Goal: Task Accomplishment & Management: Manage account settings

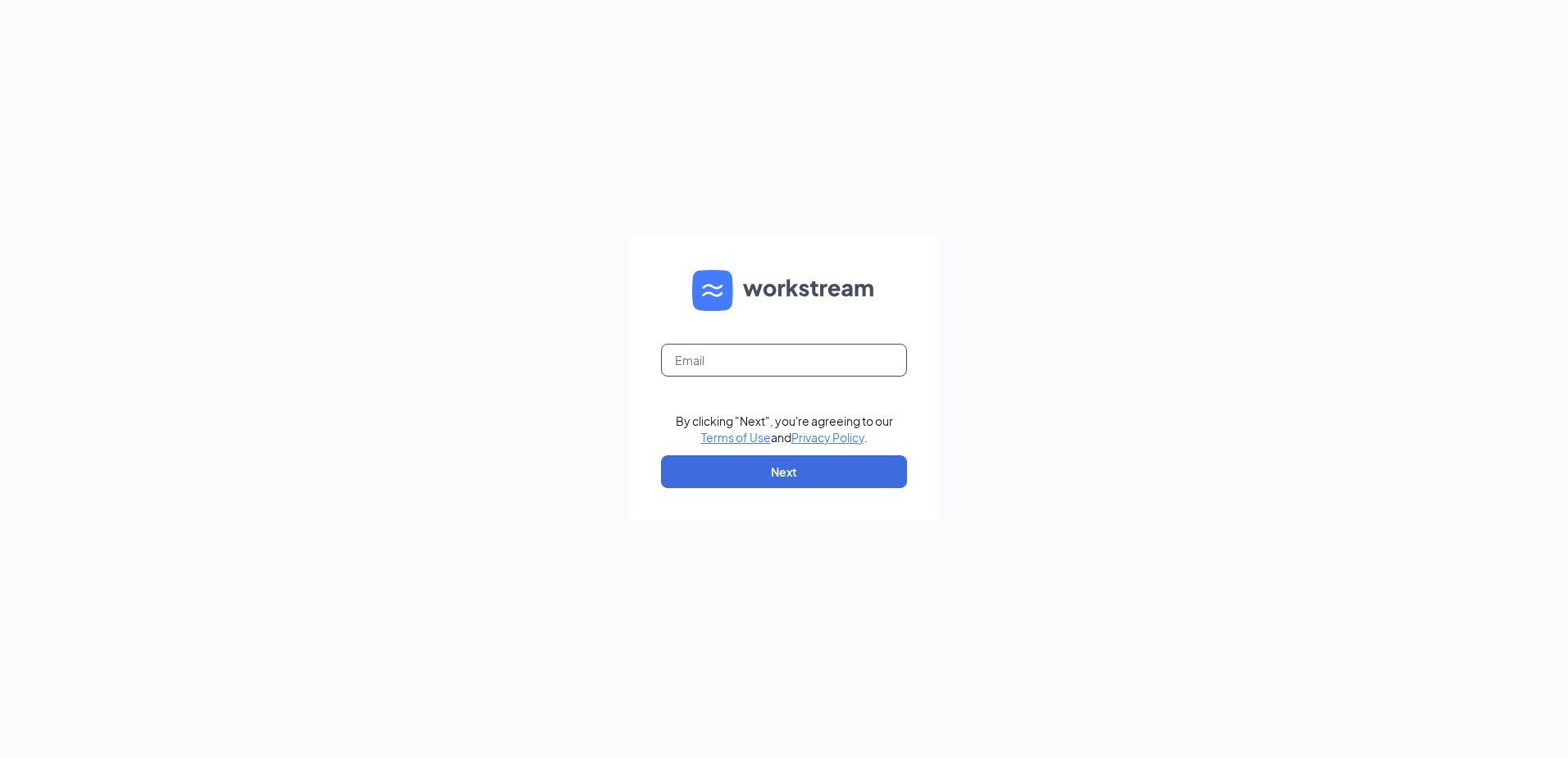
click at [793, 357] on input "text" at bounding box center [784, 360] width 247 height 33
type input "[EMAIL_ADDRESS][DOMAIN_NAME]"
click at [790, 477] on button "Next" at bounding box center [784, 472] width 247 height 33
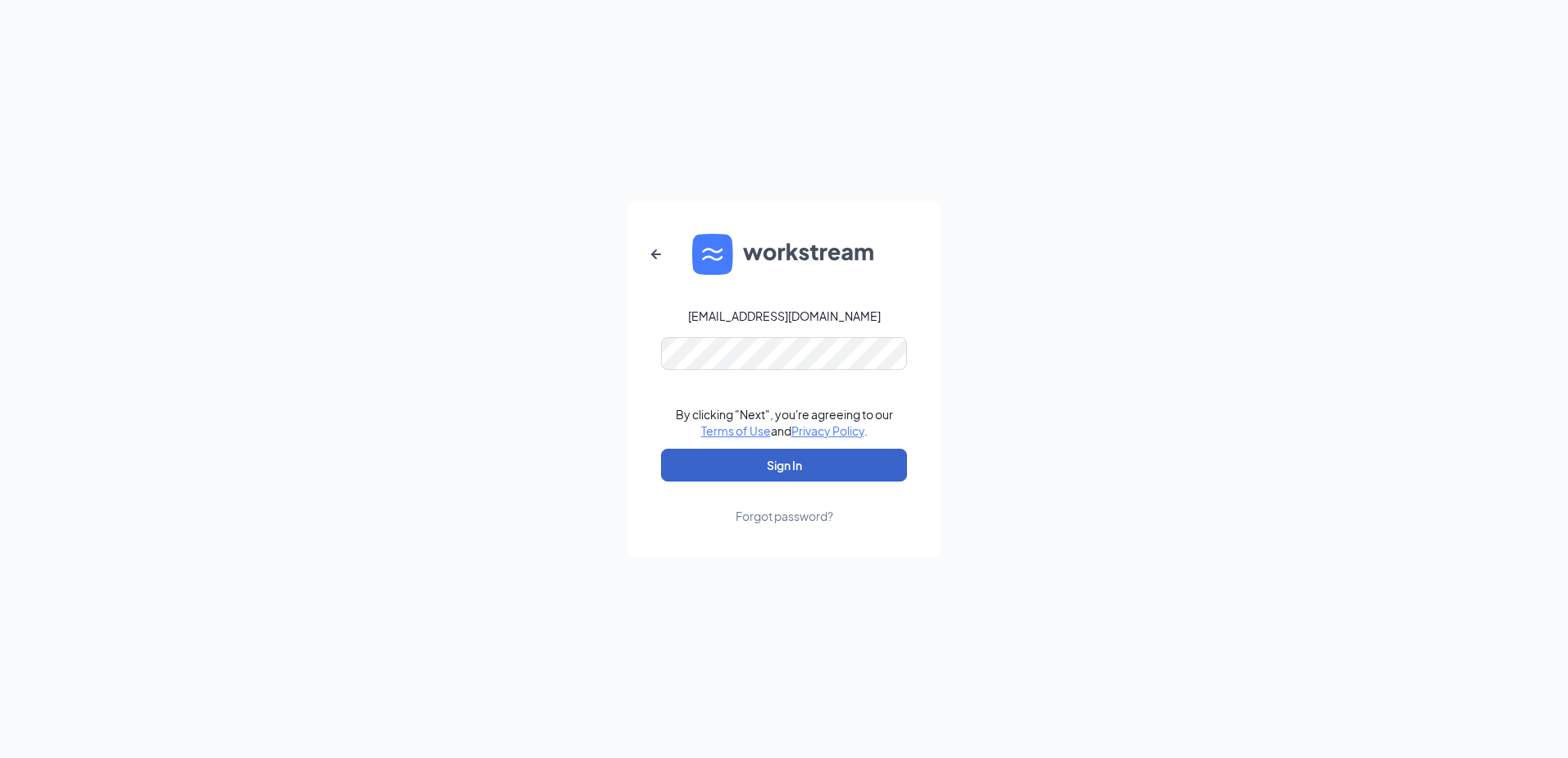
click at [779, 467] on button "Sign In" at bounding box center [784, 465] width 247 height 33
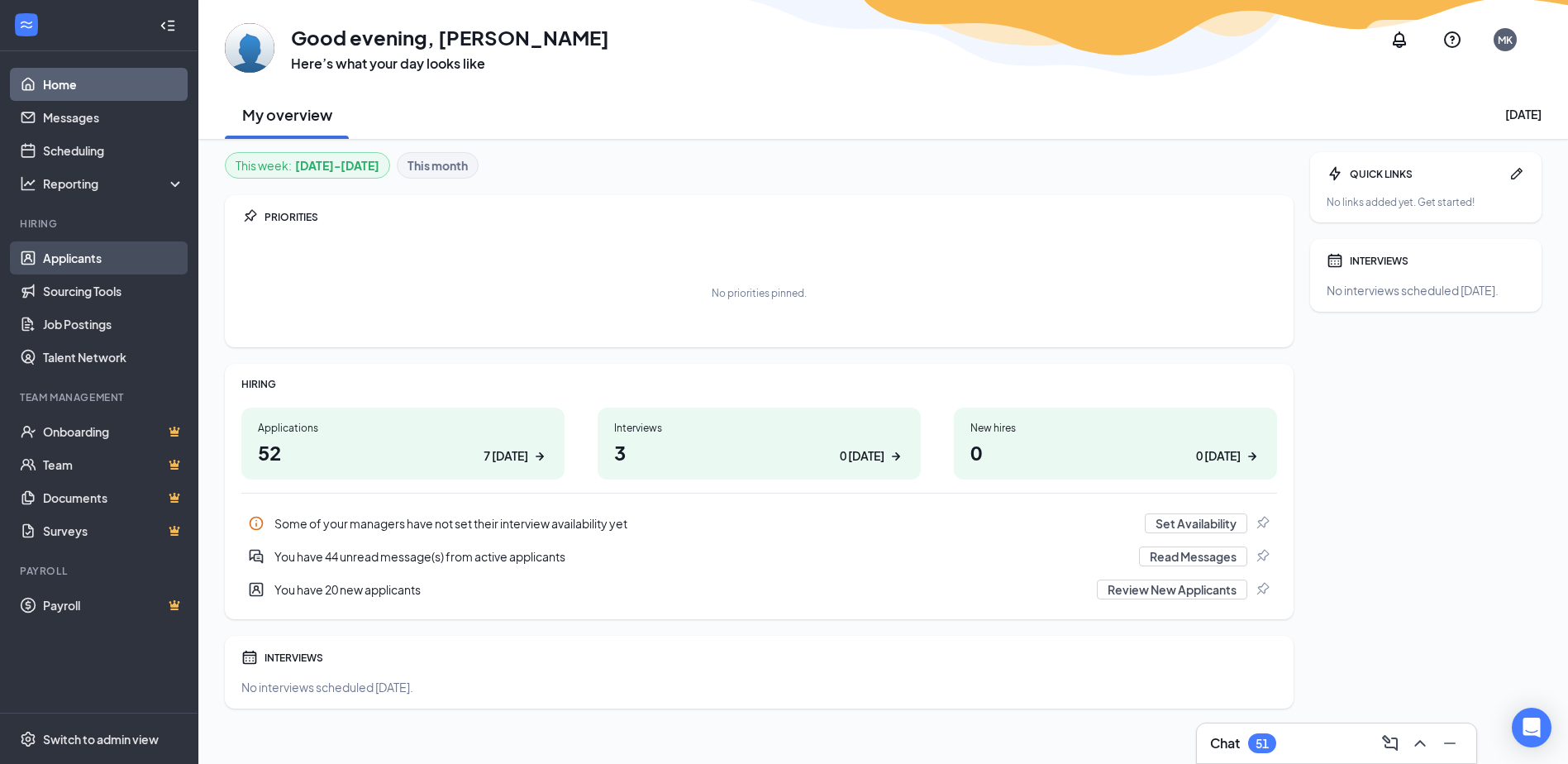
click at [92, 253] on link "Applicants" at bounding box center [114, 258] width 141 height 33
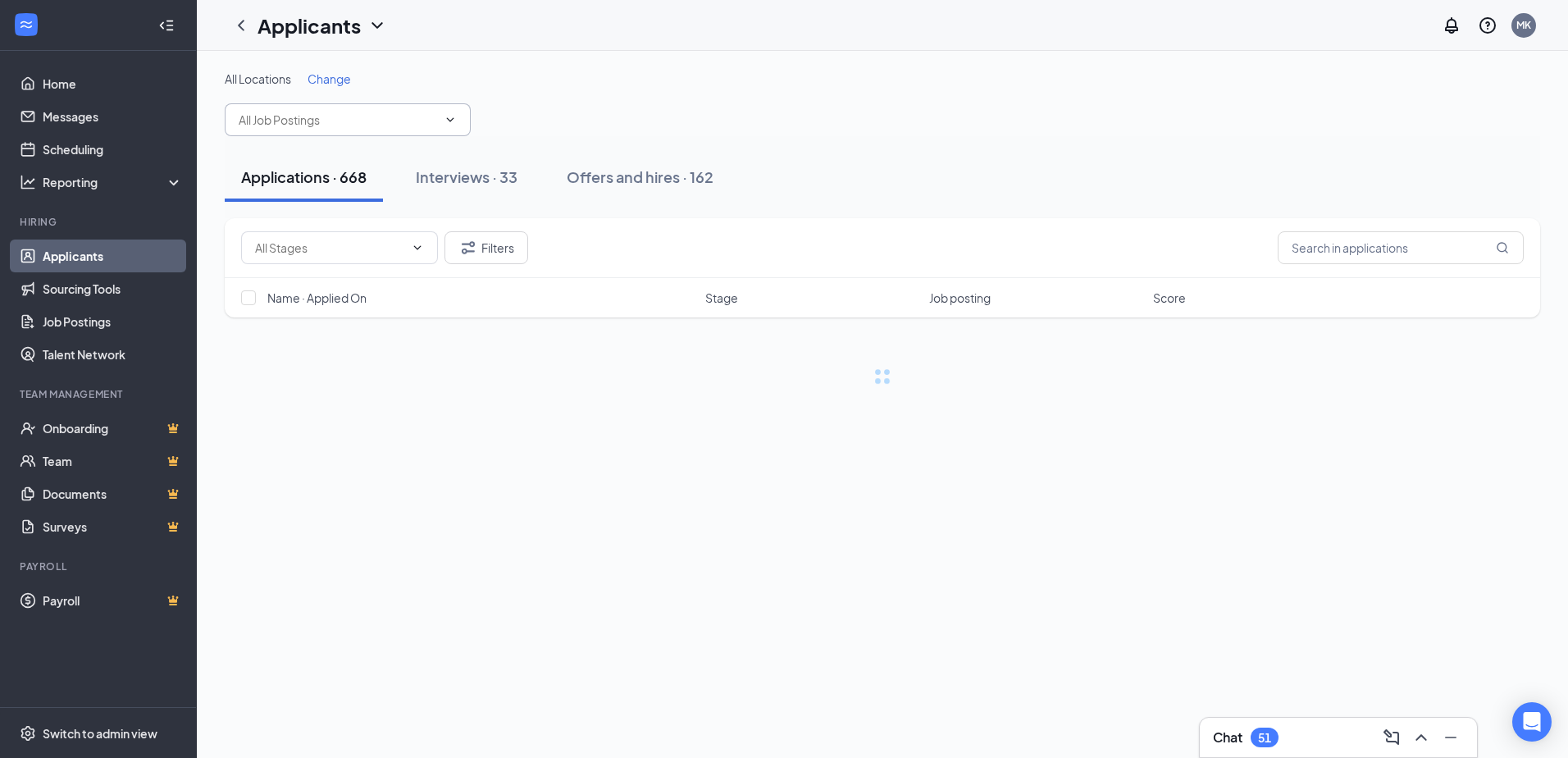
click at [348, 112] on input "text" at bounding box center [338, 120] width 199 height 19
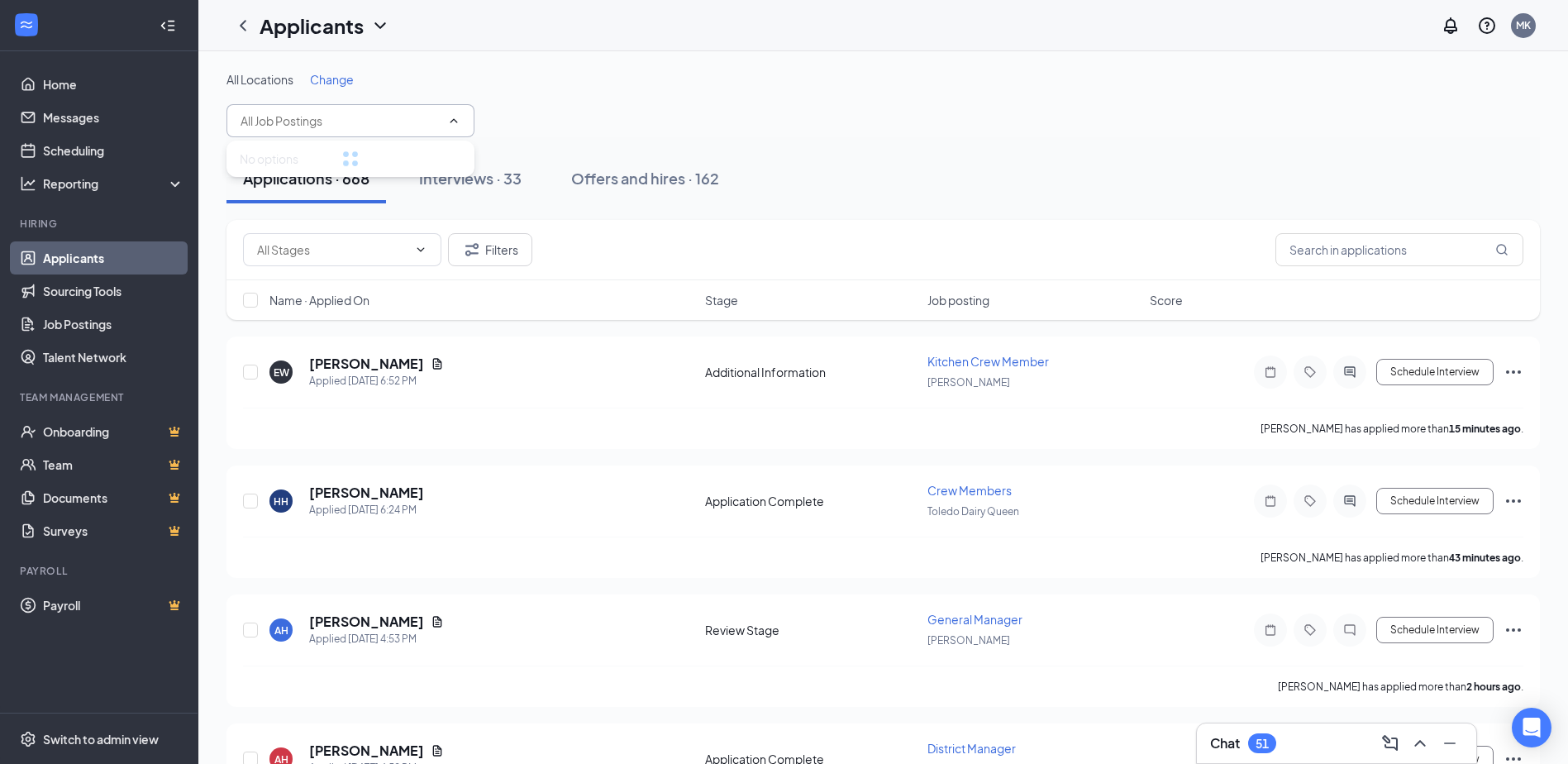
click at [343, 79] on span "Change" at bounding box center [332, 79] width 44 height 15
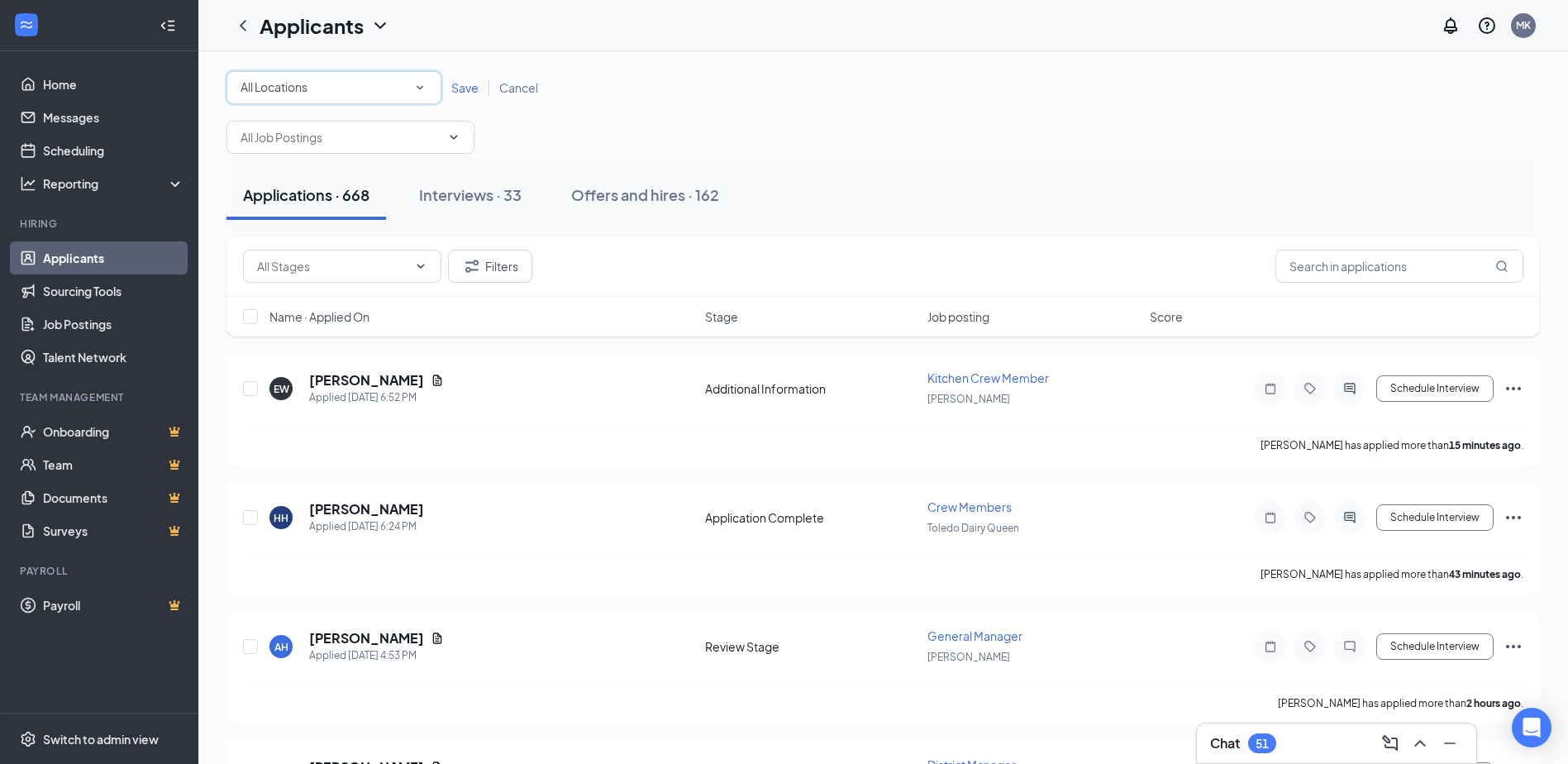
click at [383, 81] on div "All Locations" at bounding box center [334, 87] width 187 height 20
click at [295, 175] on div "Hillsdale" at bounding box center [334, 182] width 189 height 20
click at [477, 93] on span "Save" at bounding box center [465, 87] width 27 height 15
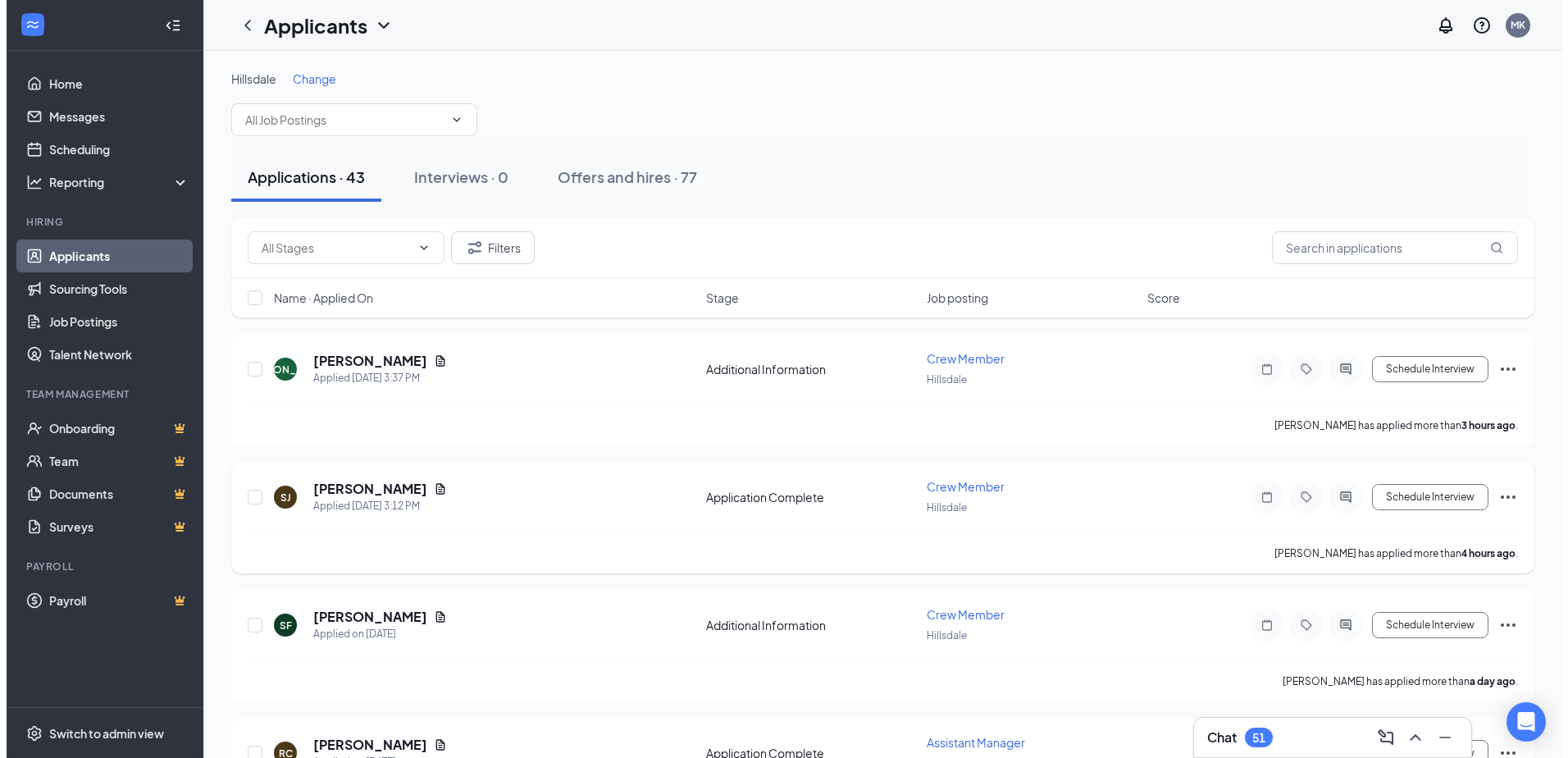
scroll to position [82, 0]
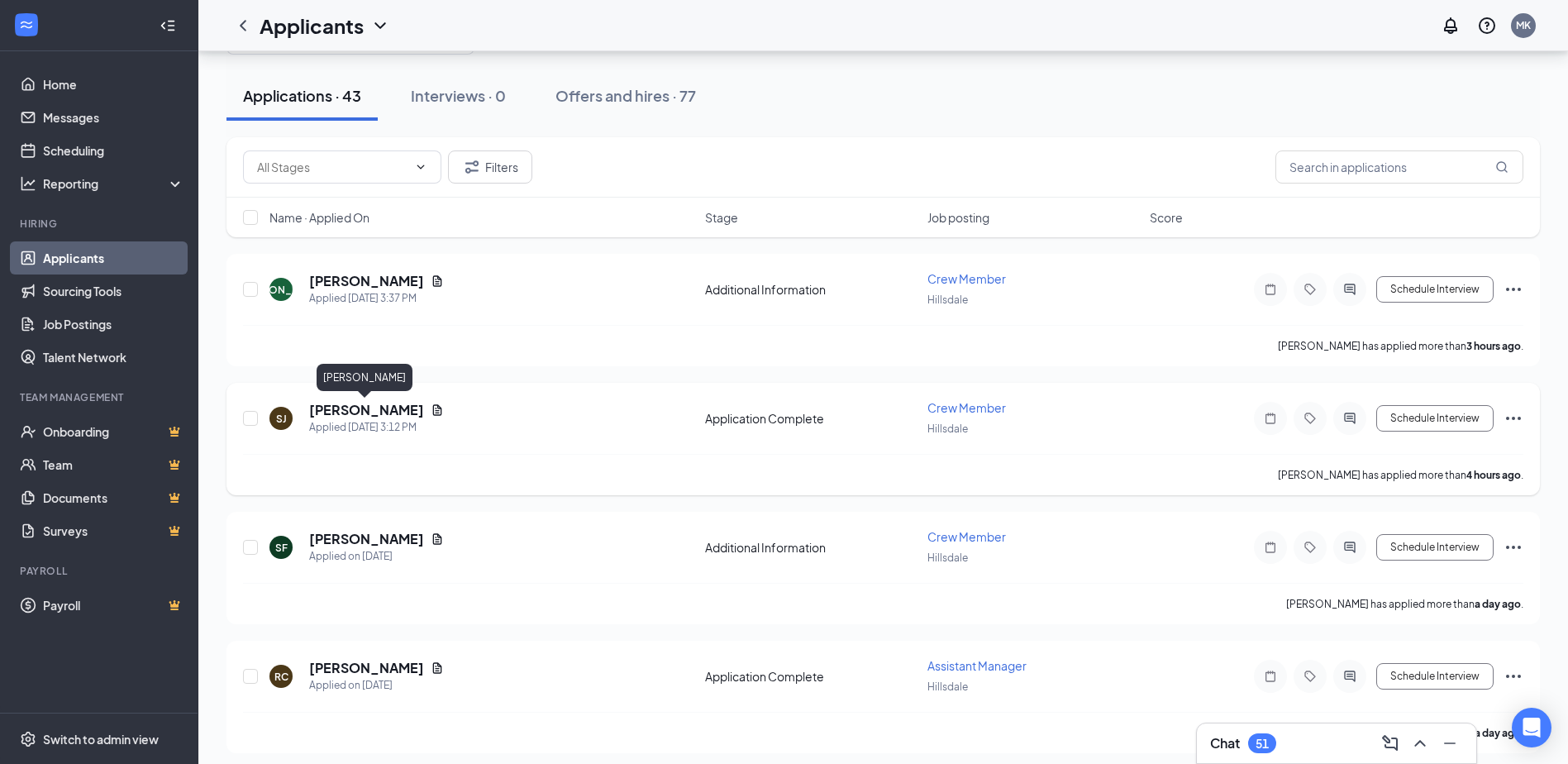
click at [406, 409] on h5 "[PERSON_NAME]" at bounding box center [366, 409] width 115 height 19
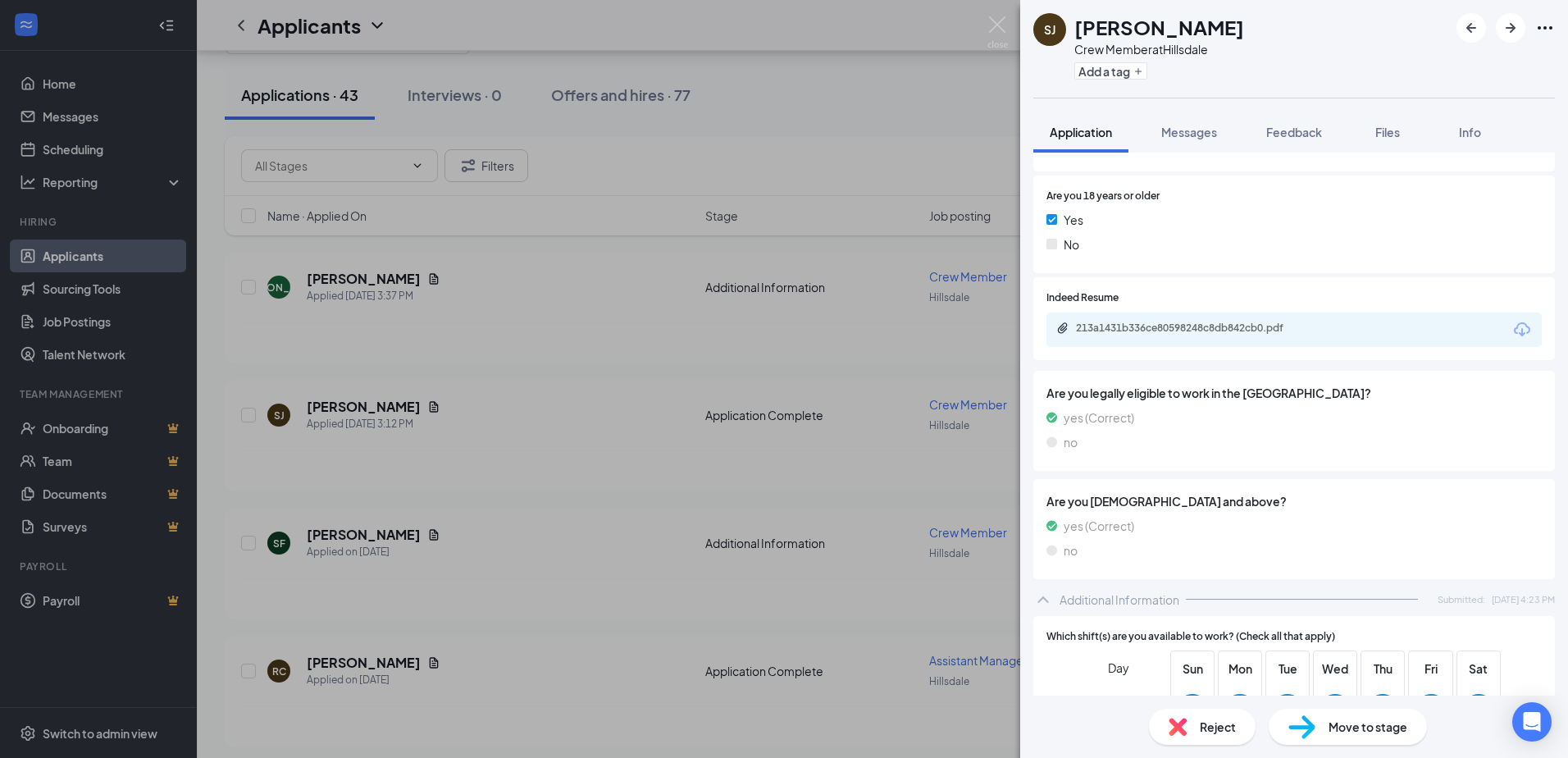
scroll to position [410, 0]
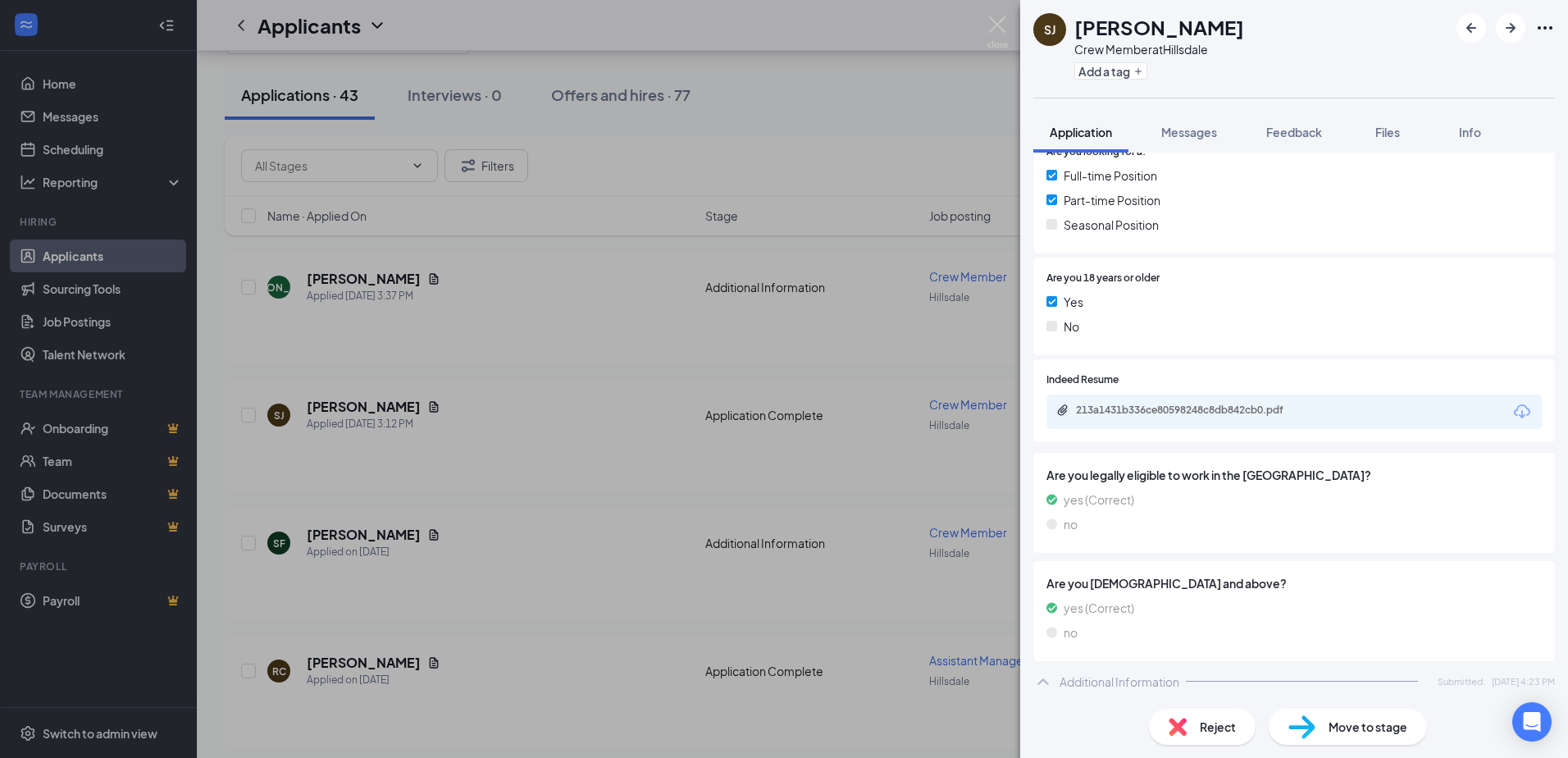
click at [1203, 417] on div "213a1431b336ce80598248c8db842cb0.pdf" at bounding box center [1191, 409] width 230 height 13
click at [1207, 129] on span "Messages" at bounding box center [1189, 132] width 56 height 15
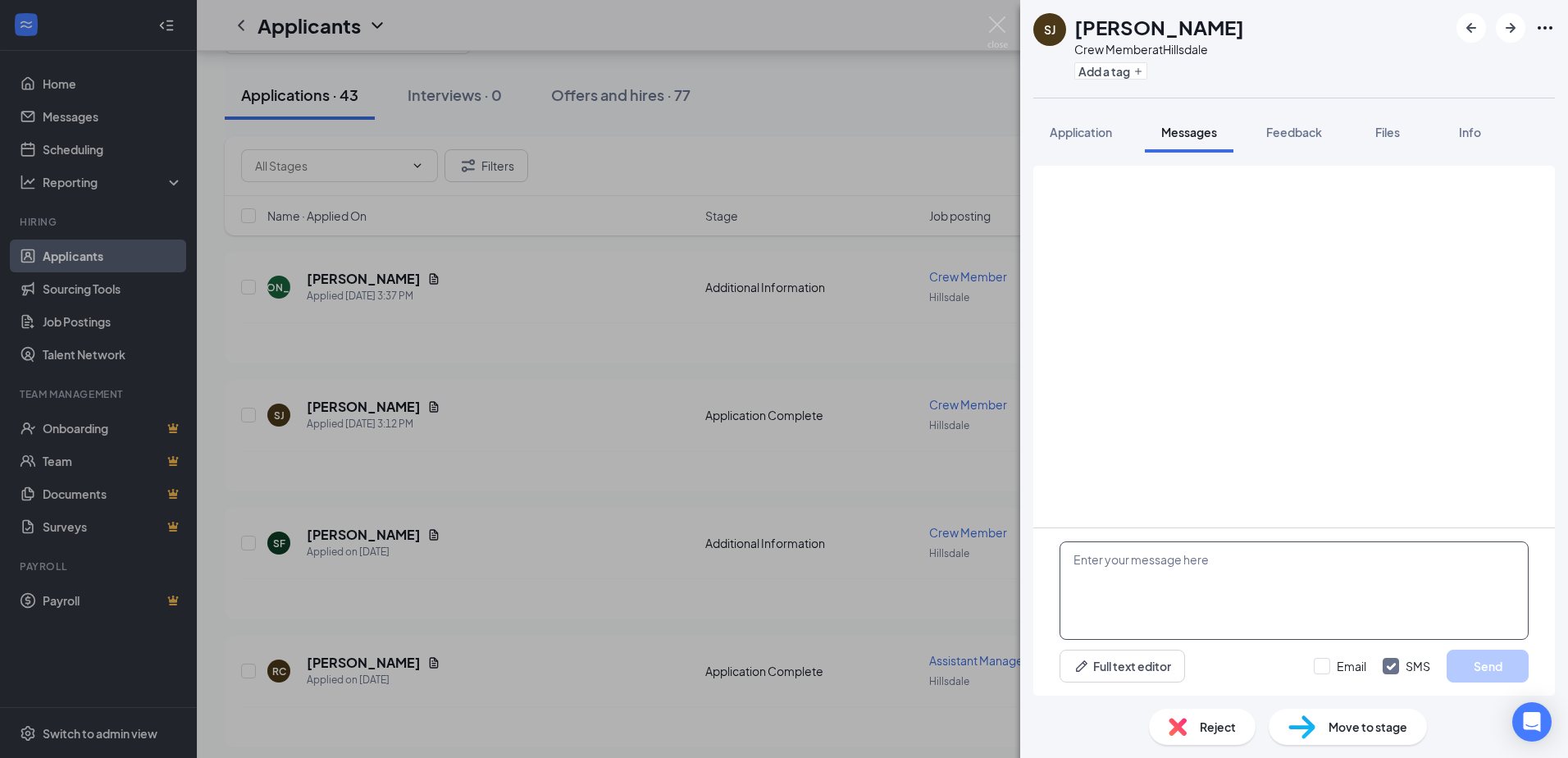
click at [1235, 570] on textarea at bounding box center [1293, 590] width 469 height 98
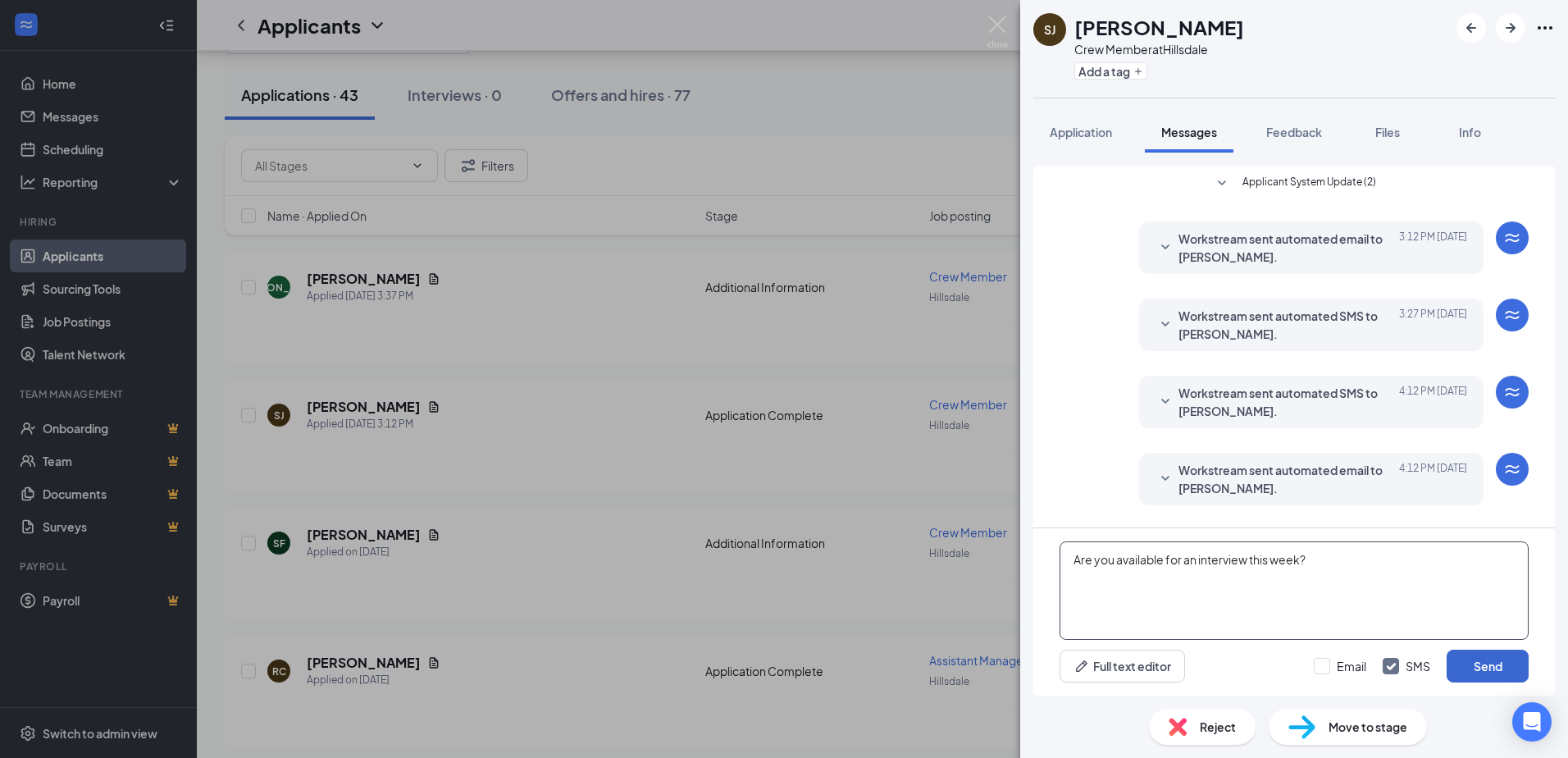
type textarea "Are you available for an interview this week?"
click at [1502, 665] on button "Send" at bounding box center [1488, 666] width 82 height 33
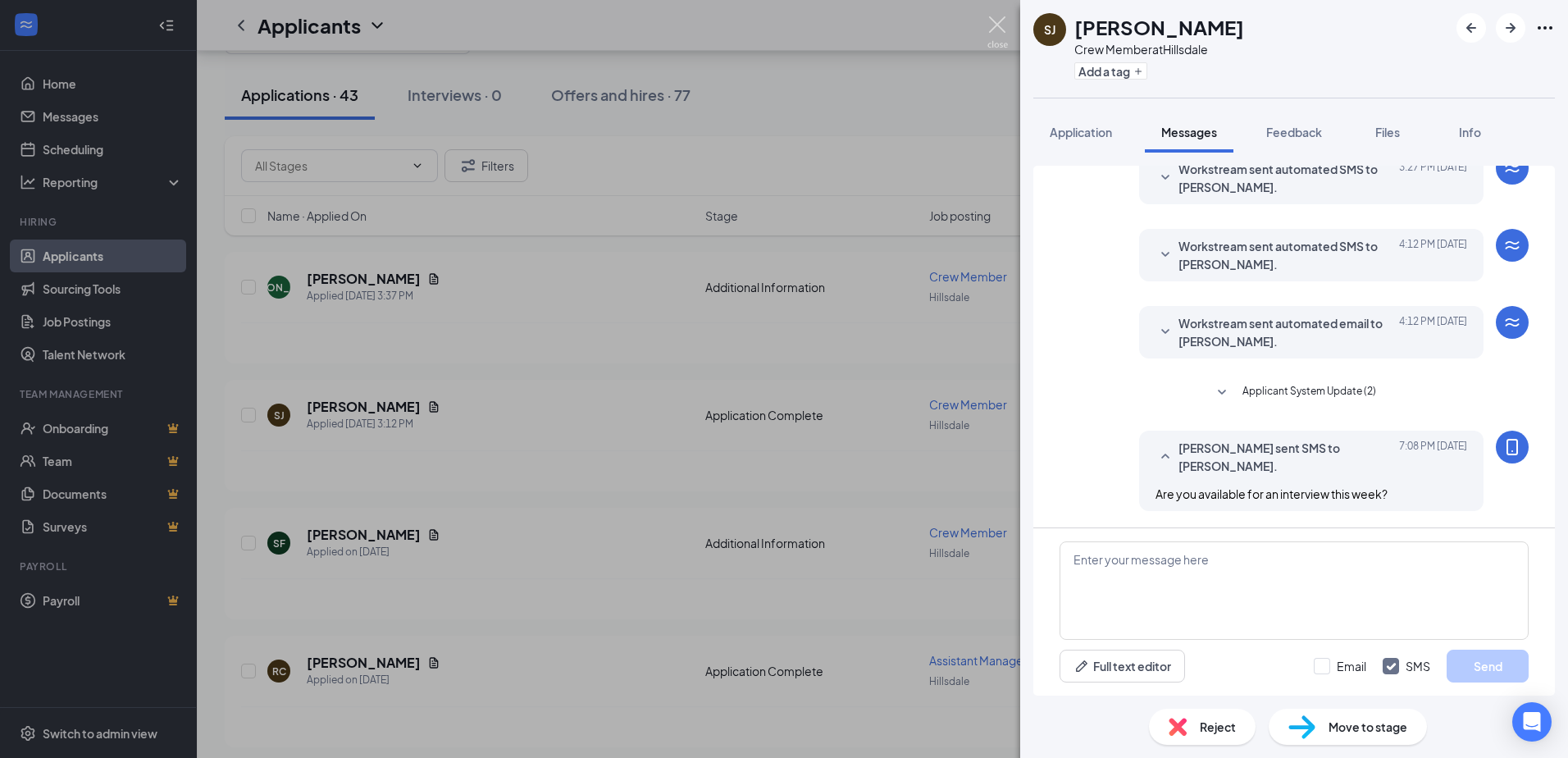
click at [993, 30] on img at bounding box center [997, 32] width 20 height 32
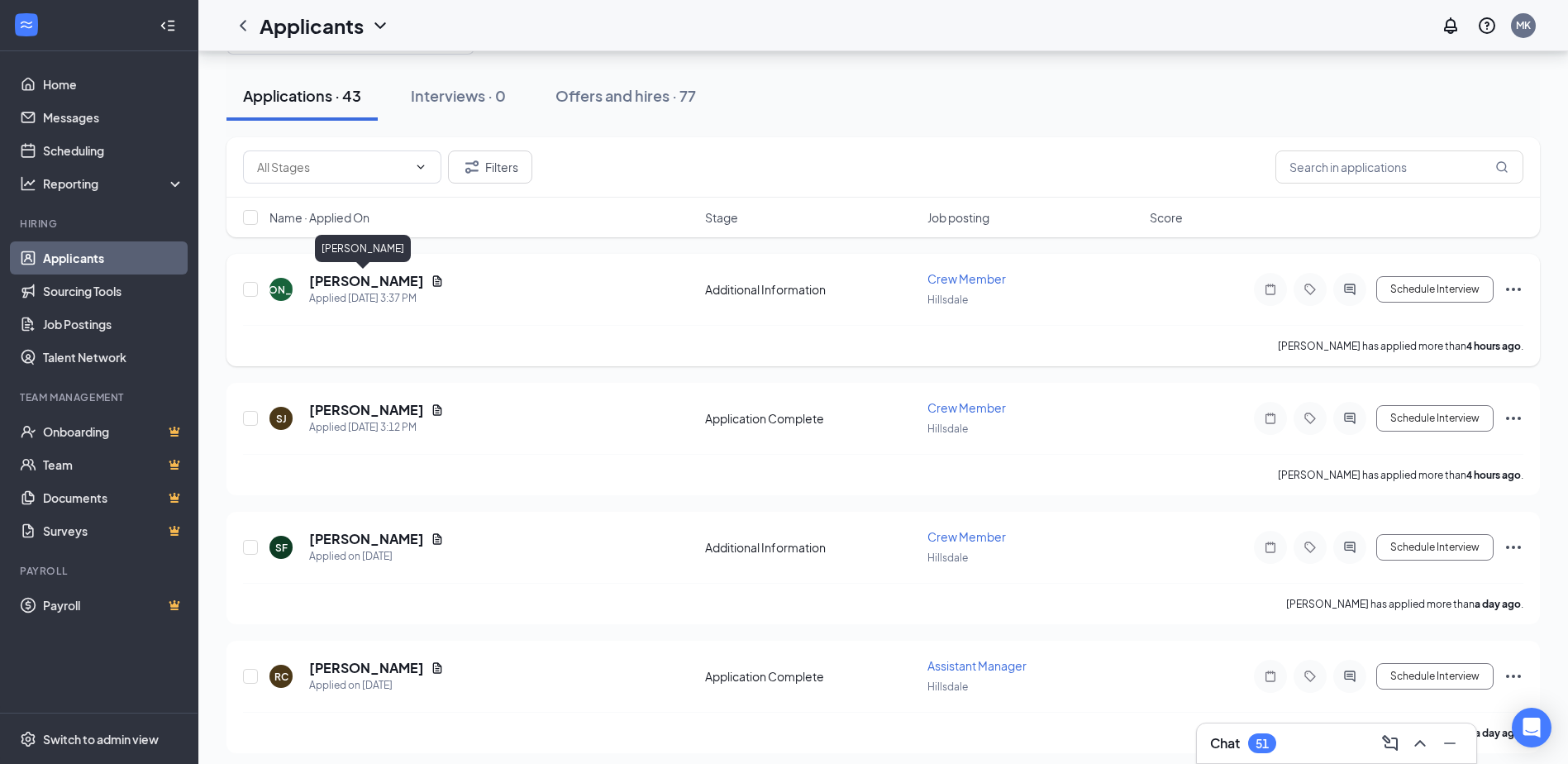
click at [365, 285] on h5 "[PERSON_NAME]" at bounding box center [366, 281] width 115 height 19
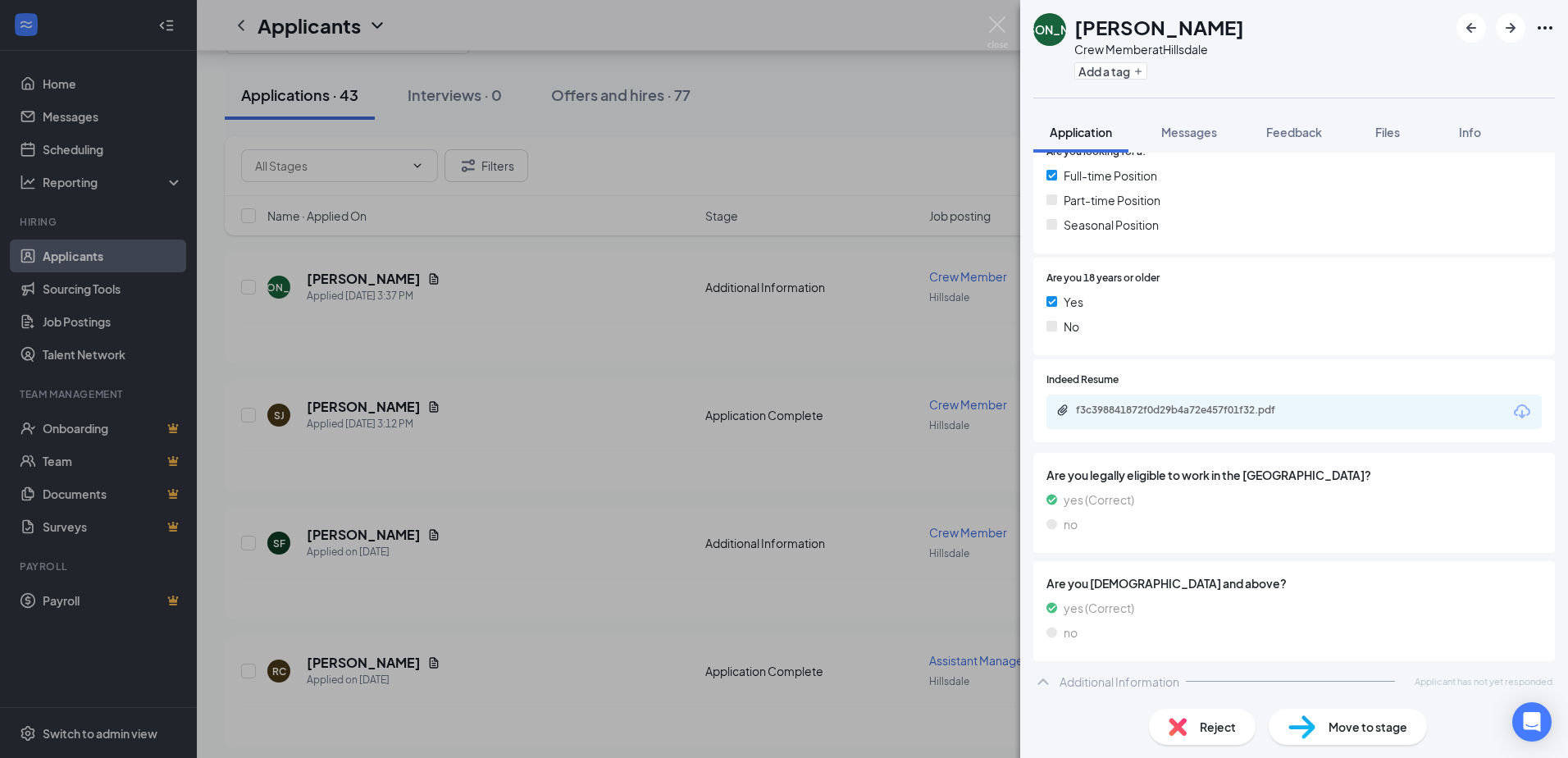
scroll to position [412, 0]
click at [1159, 410] on div "f3c398841872f0d29b4a72e457f01f32.pdf" at bounding box center [1191, 407] width 230 height 13
click at [1212, 739] on div "Reject" at bounding box center [1202, 726] width 106 height 36
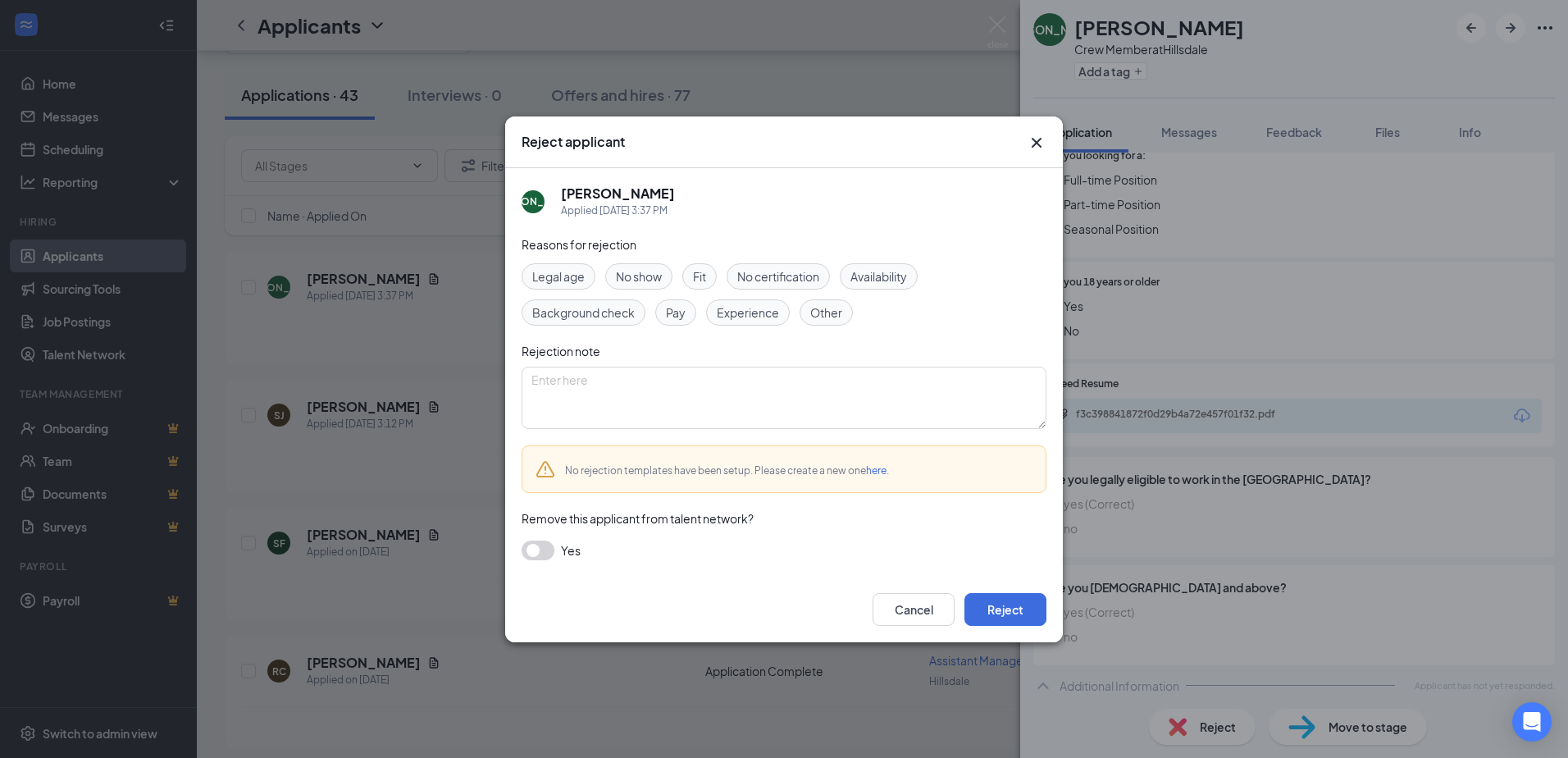
click at [733, 318] on span "Experience" at bounding box center [748, 312] width 62 height 19
click at [1018, 609] on button "Reject" at bounding box center [1006, 610] width 82 height 33
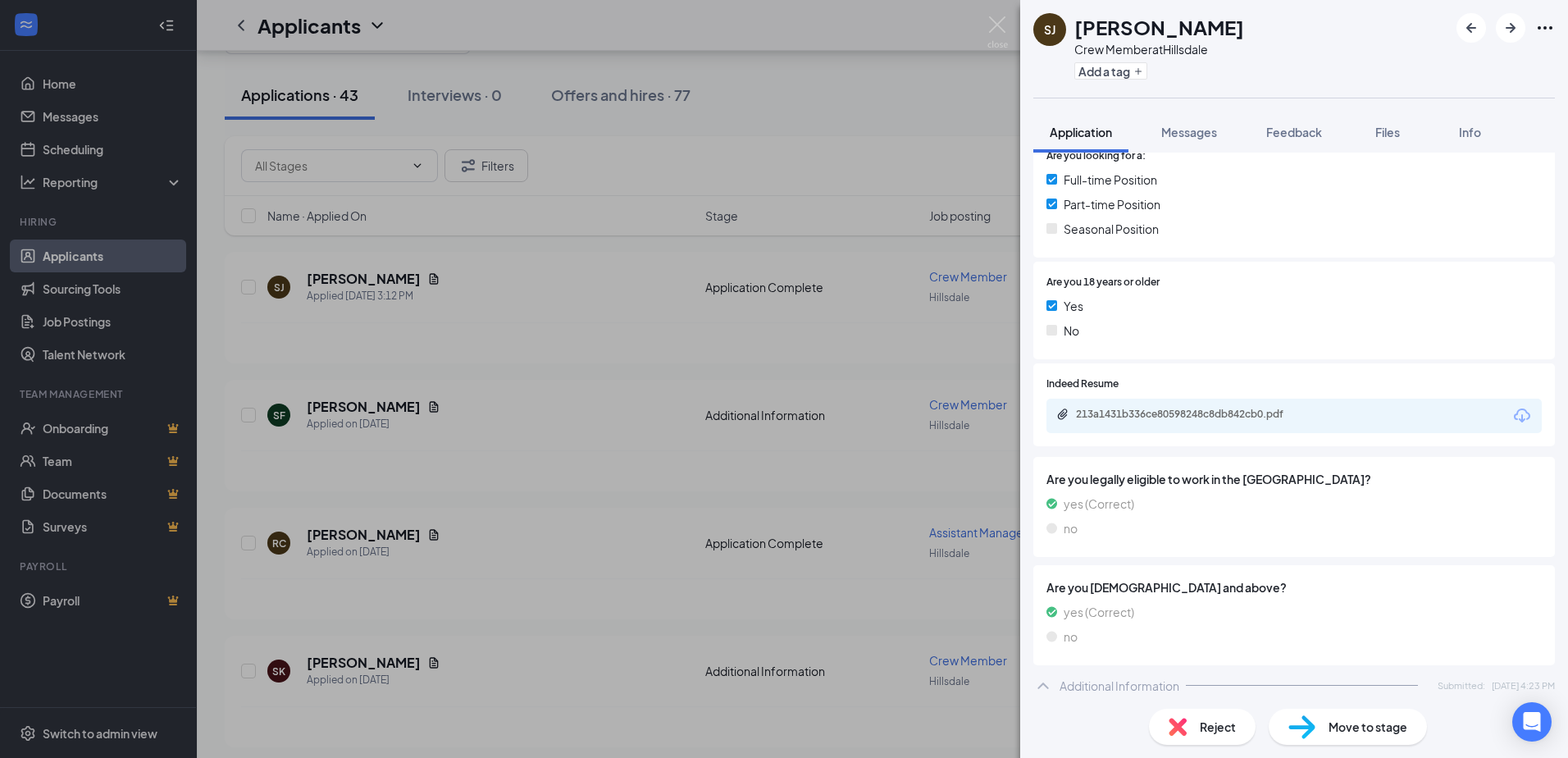
click at [555, 444] on div "SJ [PERSON_NAME] Crew Member at [GEOGRAPHIC_DATA] Add a tag Application Message…" at bounding box center [784, 379] width 1568 height 758
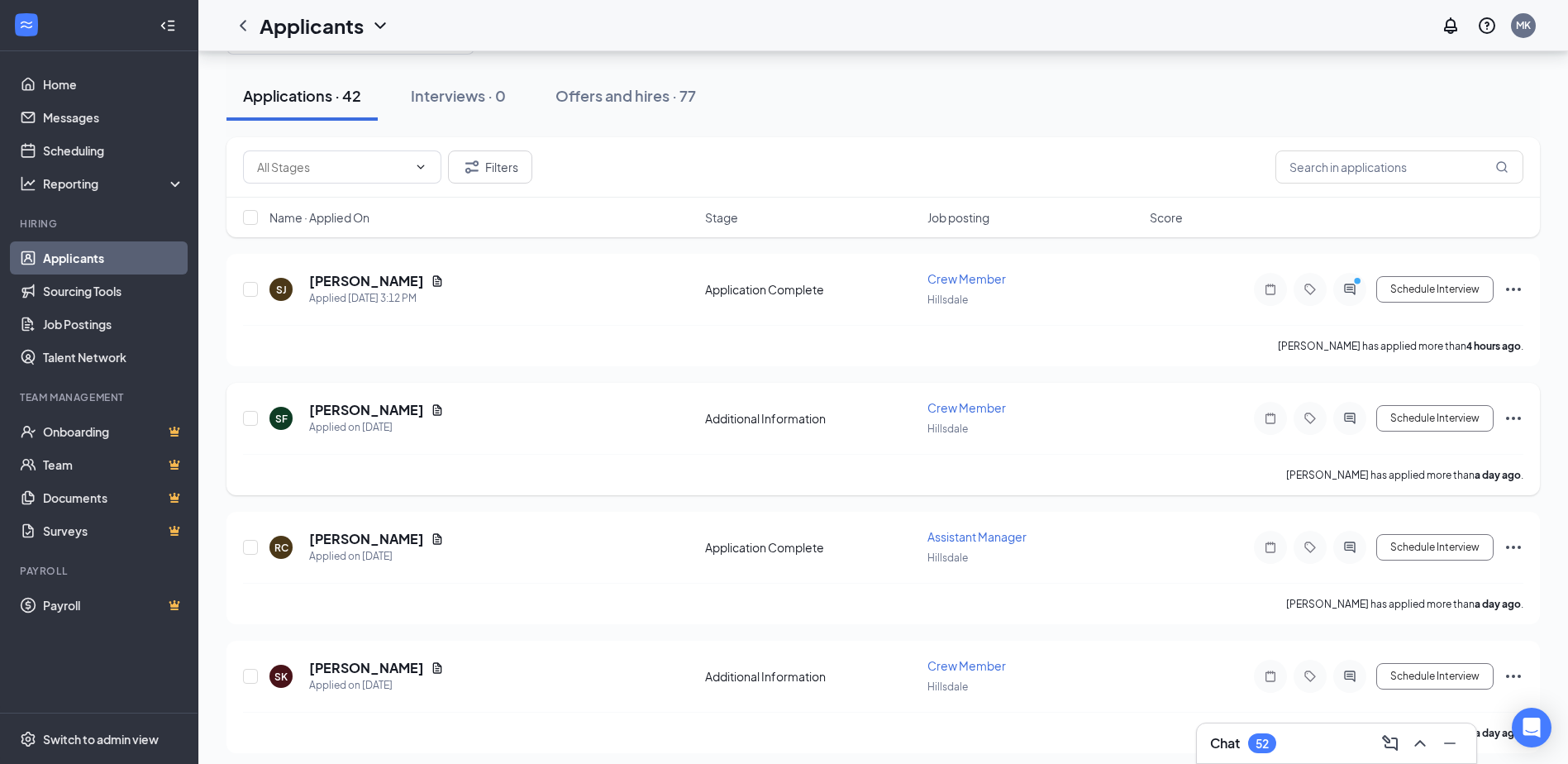
click at [352, 408] on h5 "[PERSON_NAME]" at bounding box center [366, 409] width 115 height 19
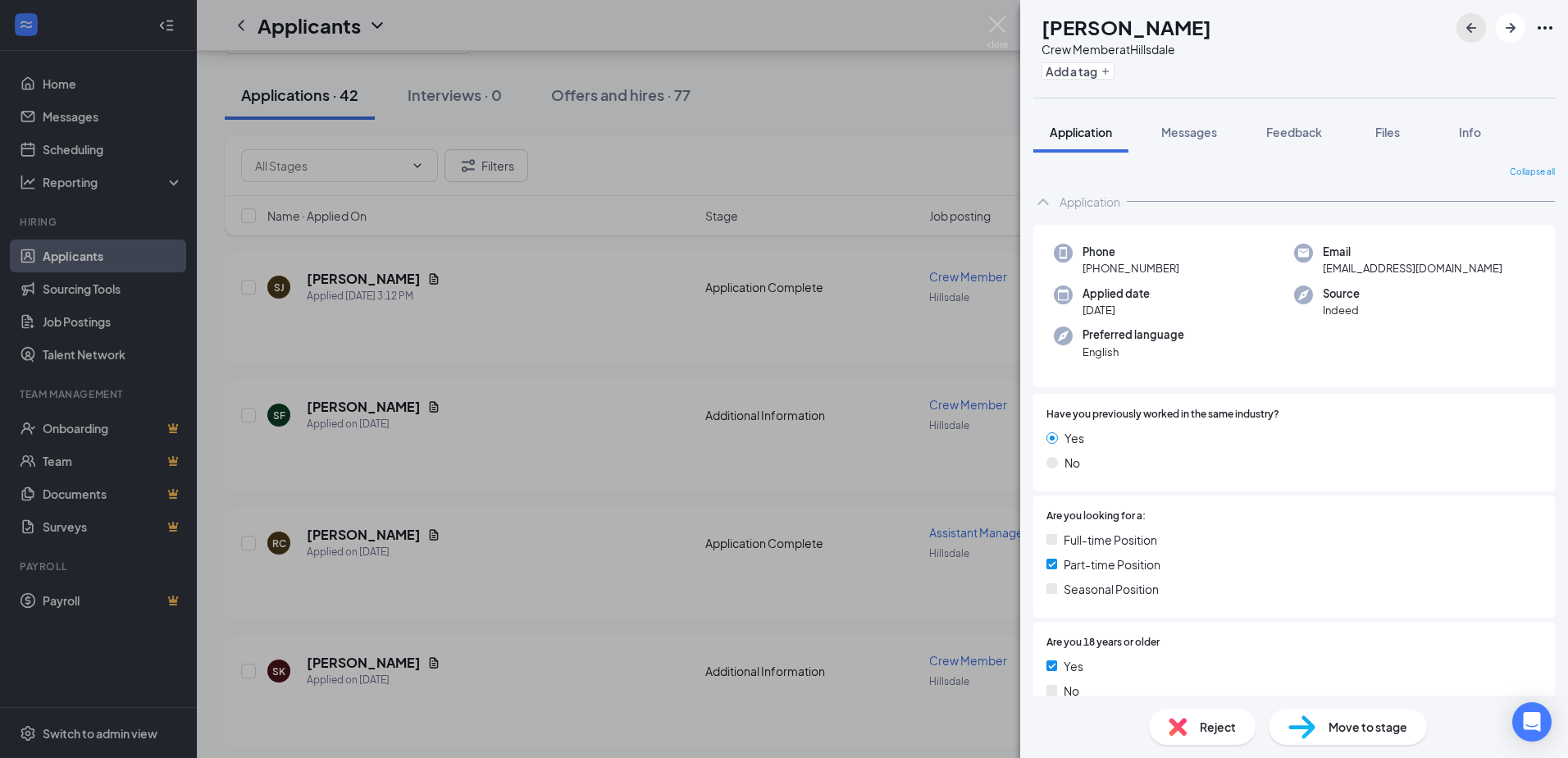
click at [1474, 27] on icon "ArrowLeftNew" at bounding box center [1472, 28] width 10 height 10
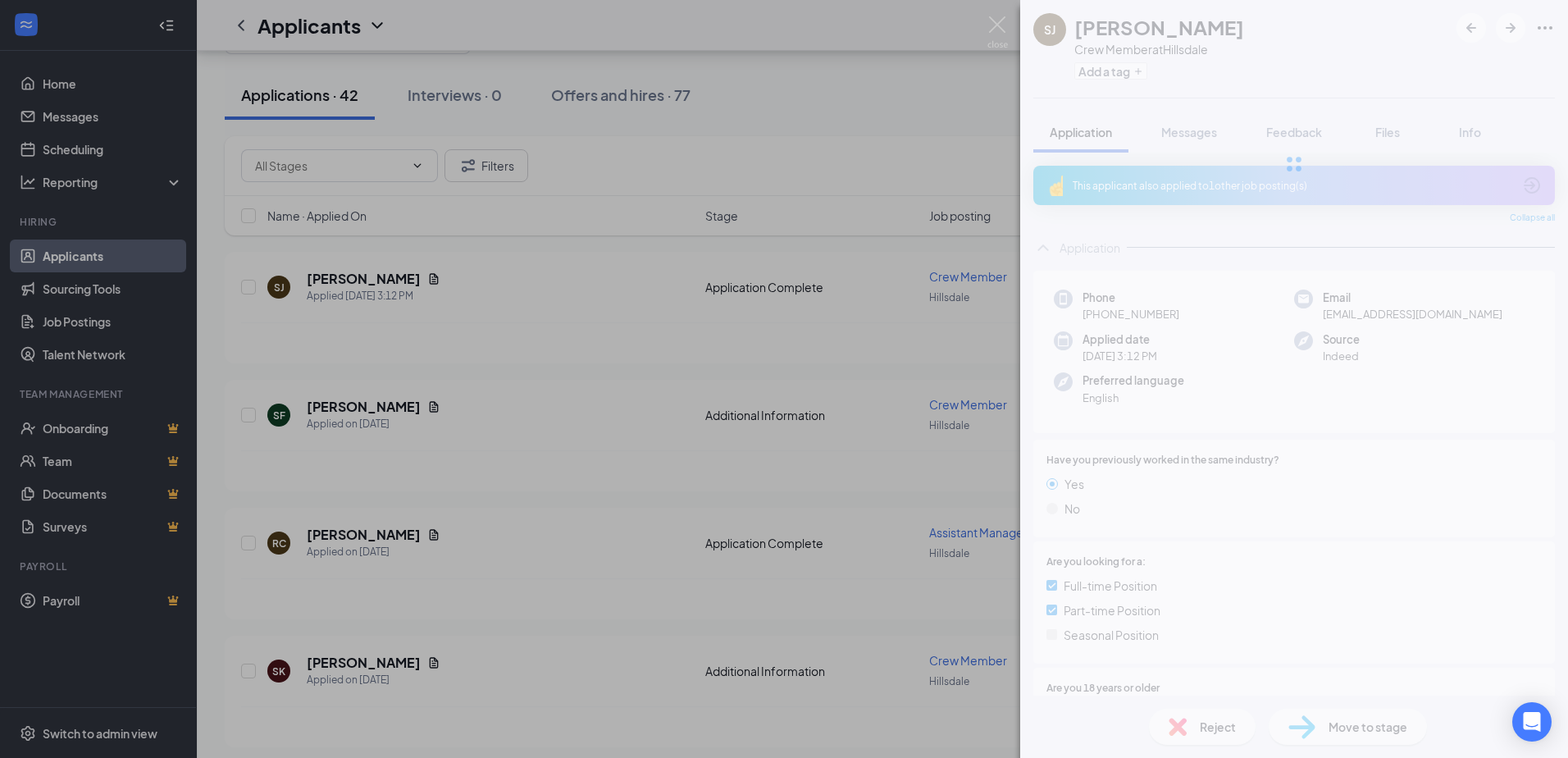
click at [1210, 134] on div at bounding box center [1294, 164] width 548 height 328
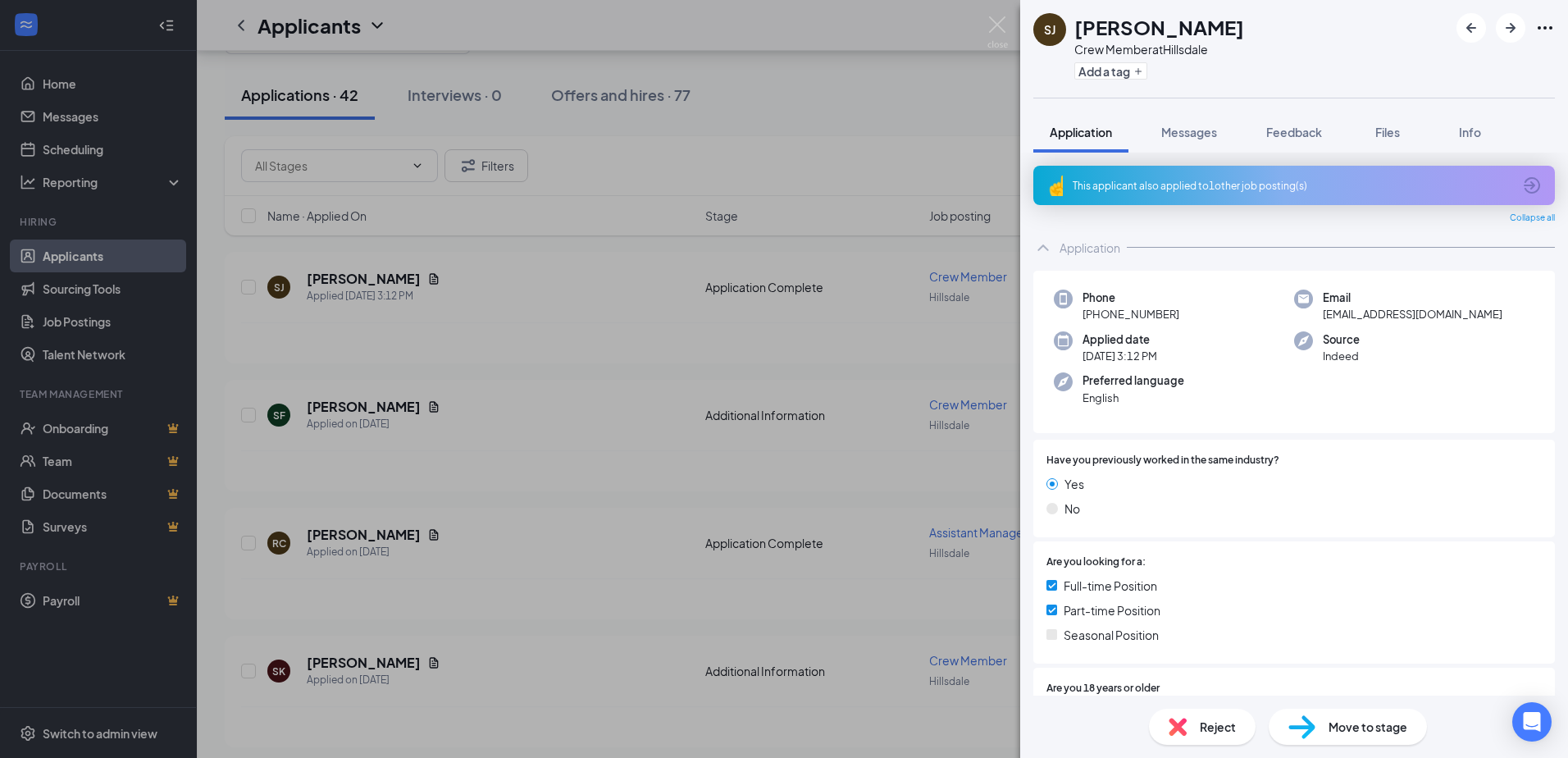
click at [1210, 134] on span "Messages" at bounding box center [1189, 132] width 56 height 15
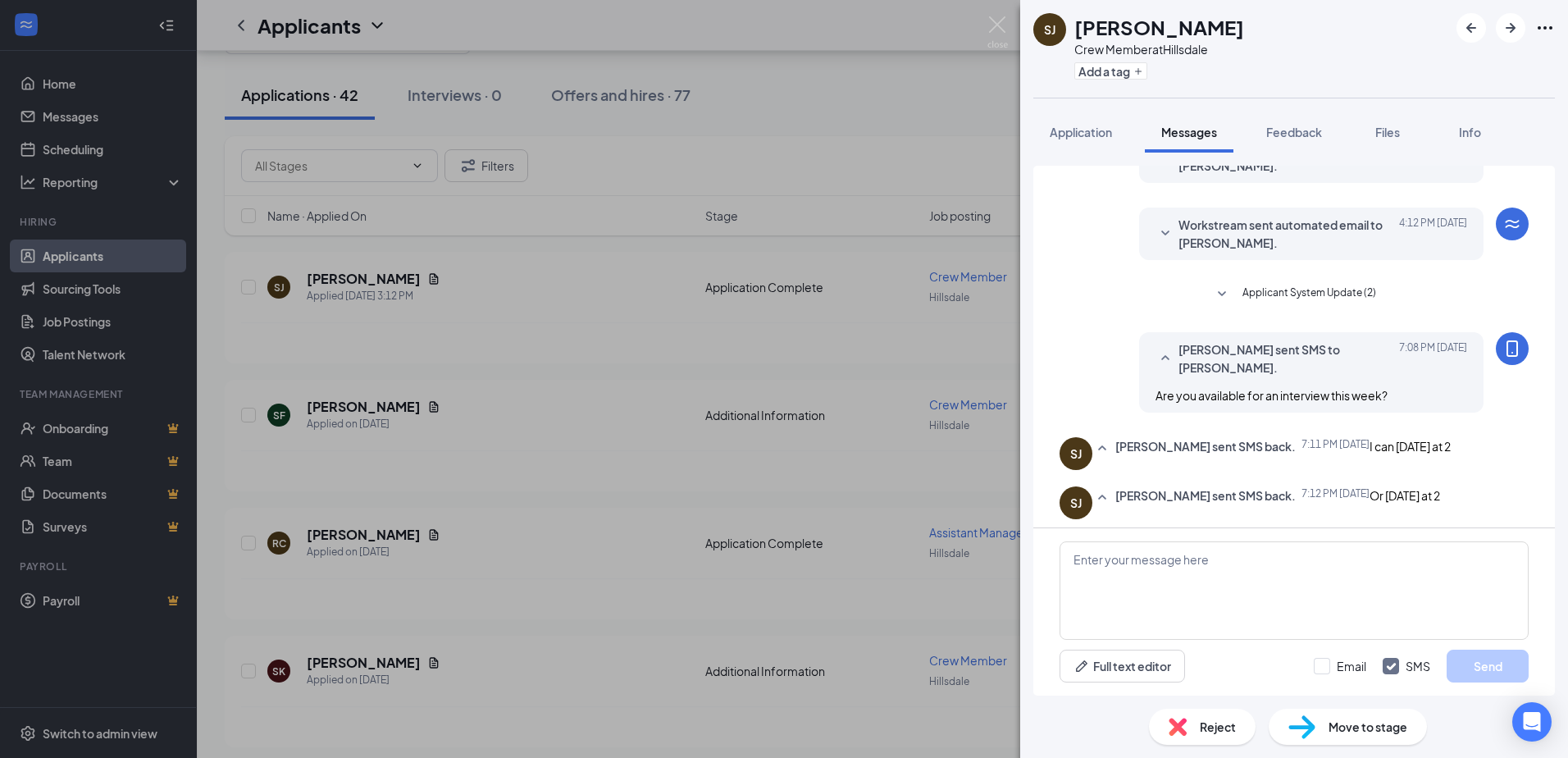
scroll to position [376, 0]
click at [1283, 576] on textarea at bounding box center [1293, 590] width 469 height 98
type textarea "I can do [DATE] at 2."
click at [1476, 673] on button "Send" at bounding box center [1488, 666] width 82 height 33
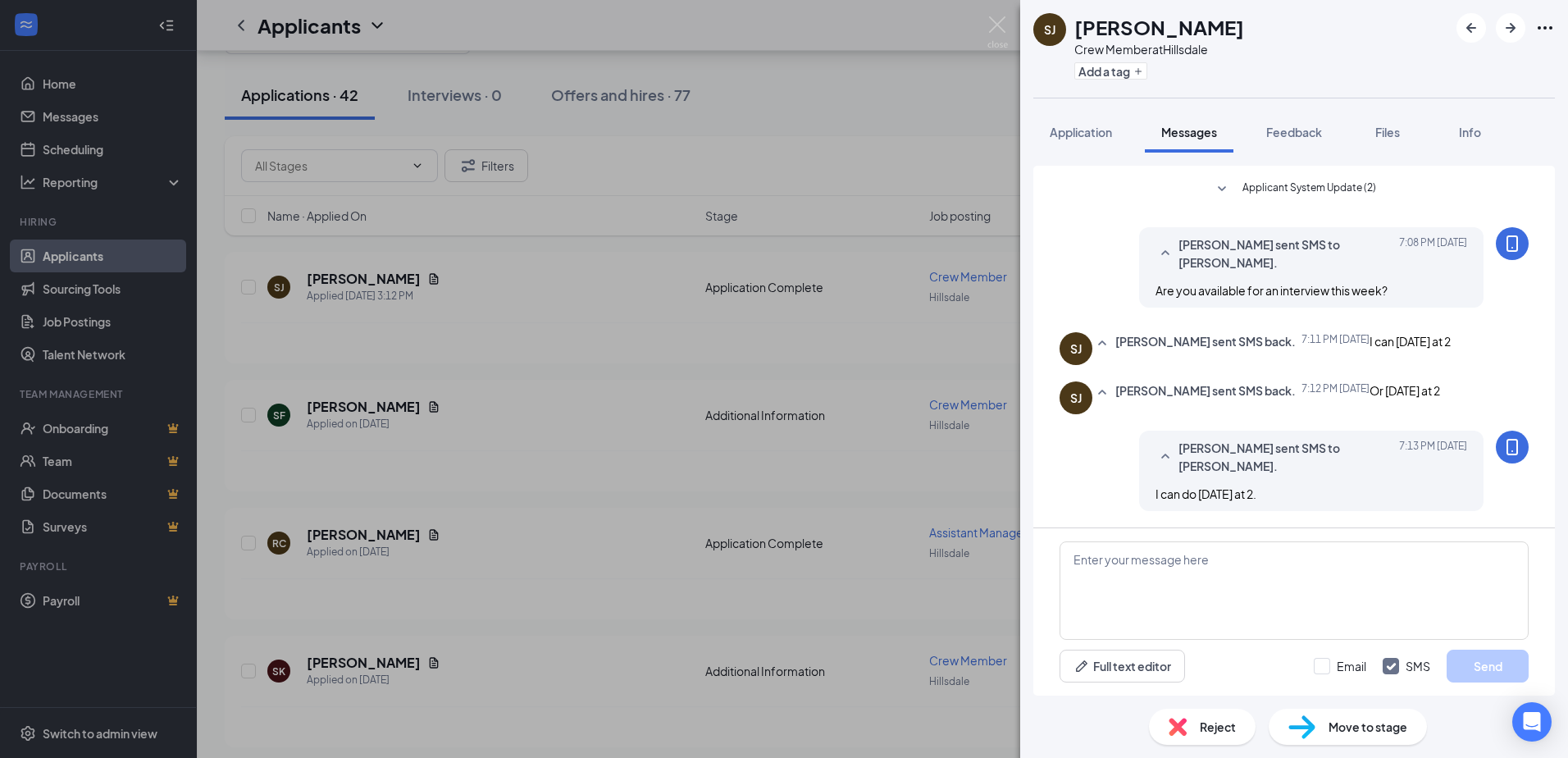
scroll to position [481, 0]
click at [380, 448] on div "SJ [PERSON_NAME] Crew Member at [GEOGRAPHIC_DATA] Add a tag Application Message…" at bounding box center [784, 379] width 1568 height 758
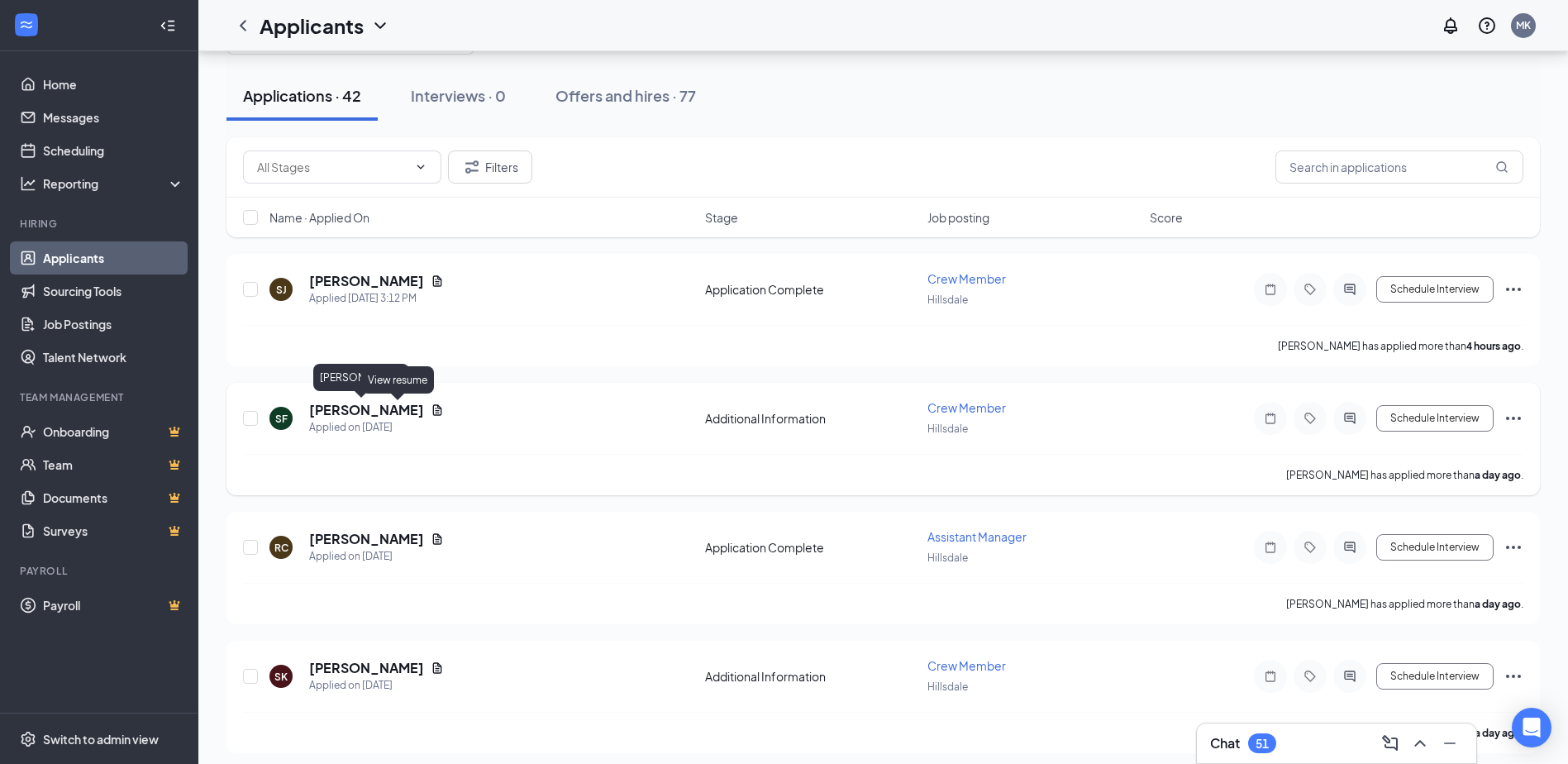
click at [368, 406] on h5 "[PERSON_NAME]" at bounding box center [366, 409] width 115 height 19
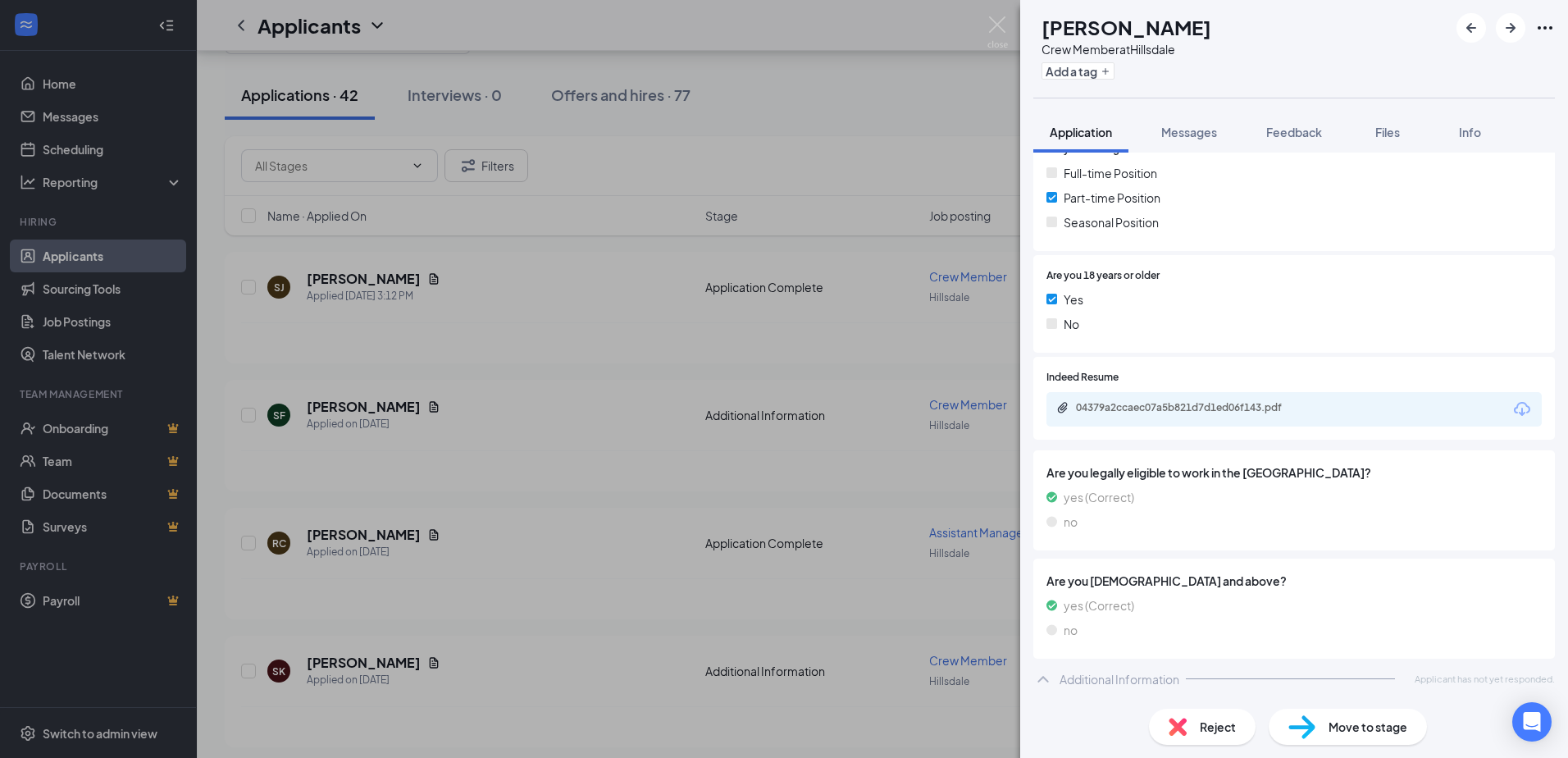
scroll to position [284, 0]
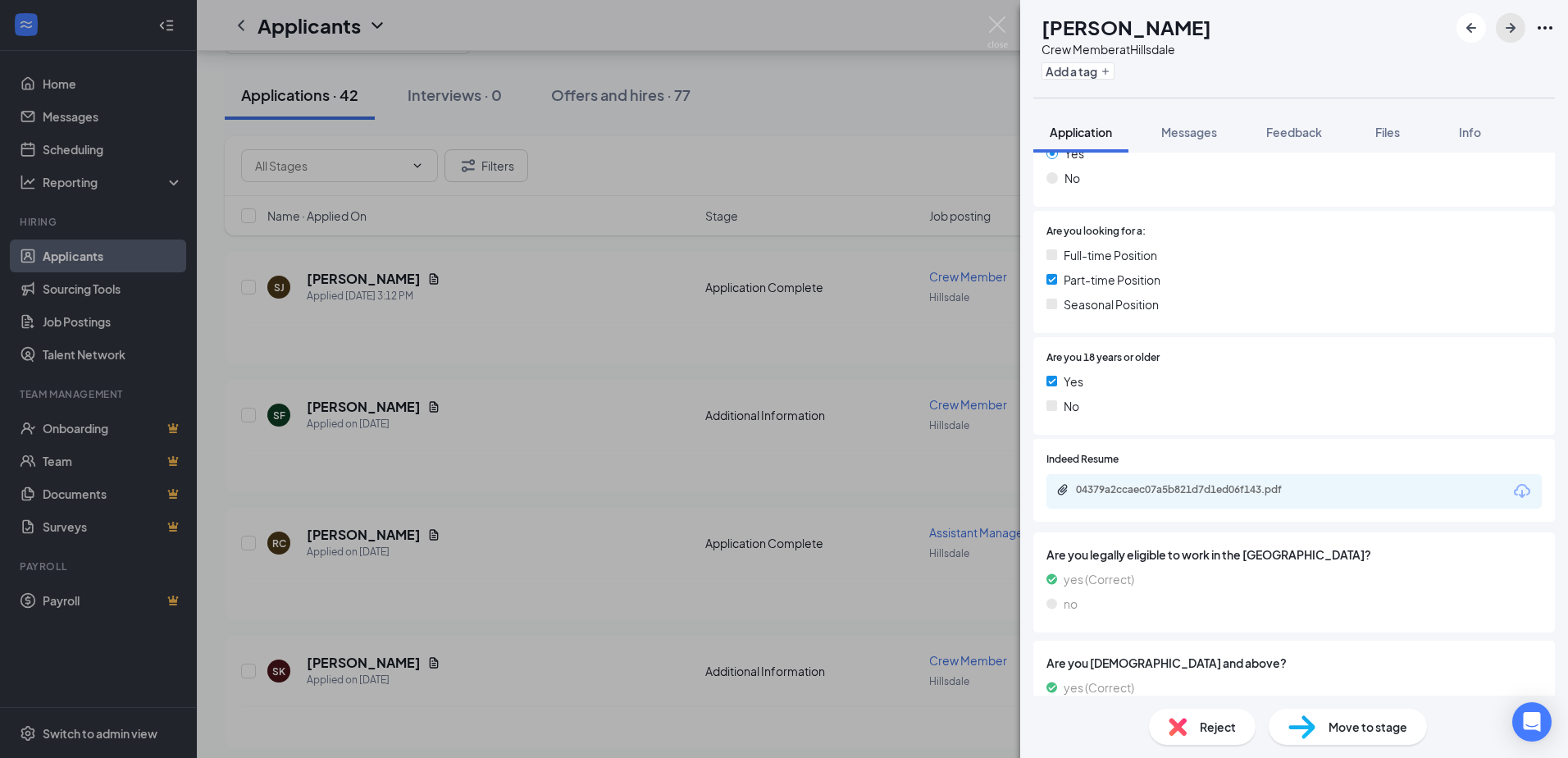
click at [1511, 30] on icon "ArrowRight" at bounding box center [1511, 28] width 10 height 10
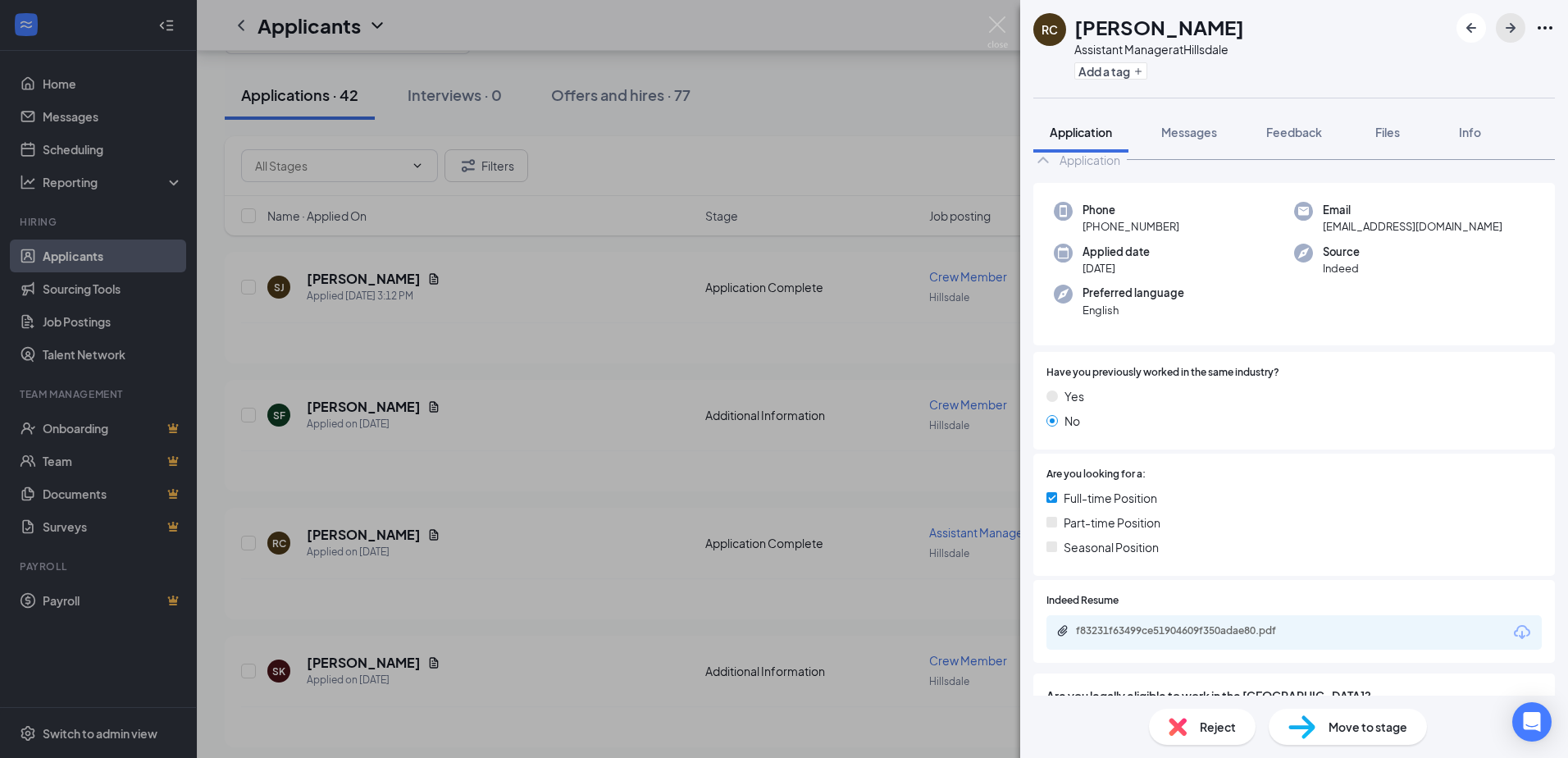
scroll to position [82, 0]
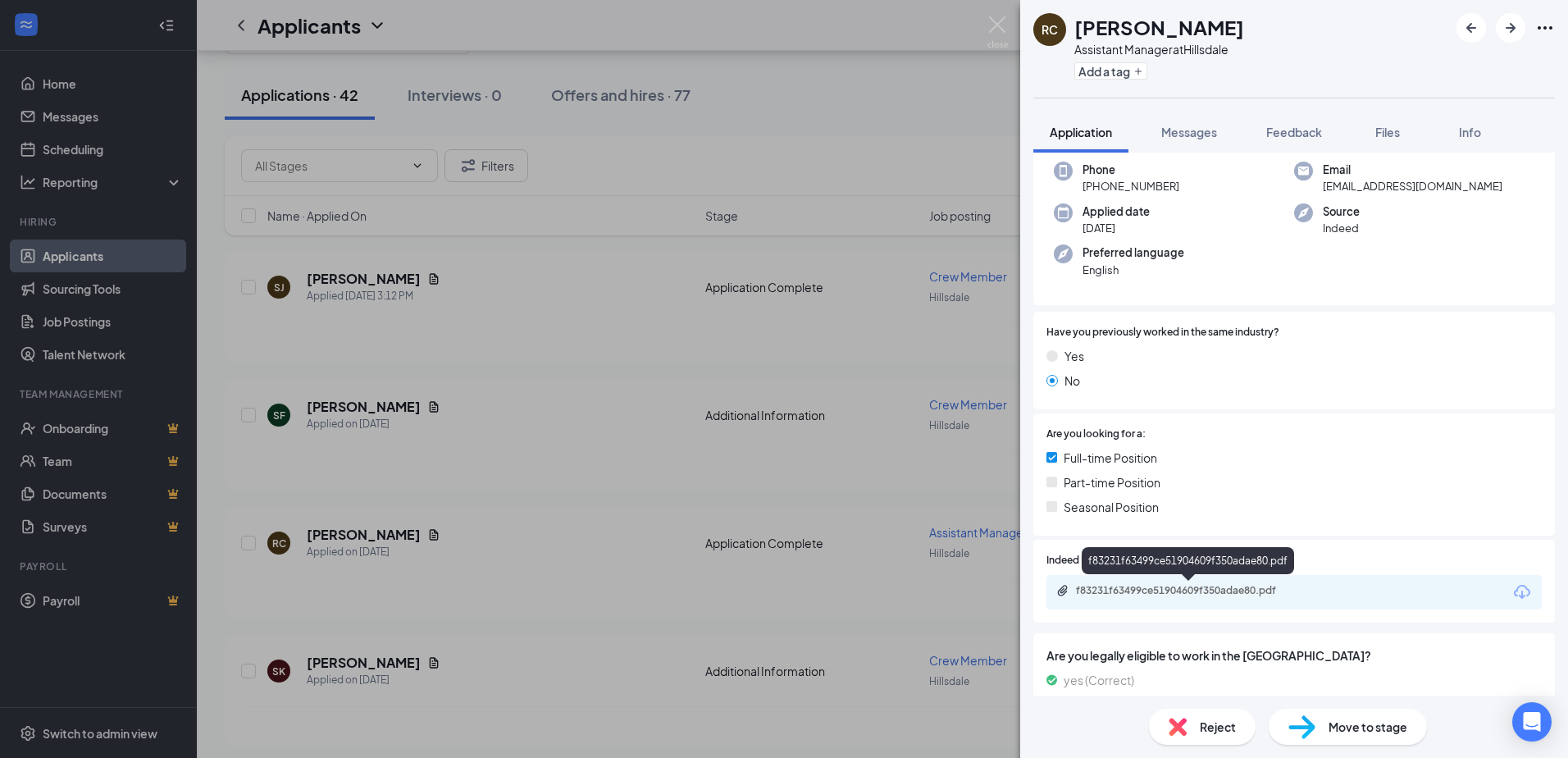
click at [1262, 590] on div "f83231f63499ce51904609f350adae80.pdf" at bounding box center [1191, 589] width 230 height 13
click at [1507, 32] on icon "ArrowRight" at bounding box center [1511, 28] width 19 height 19
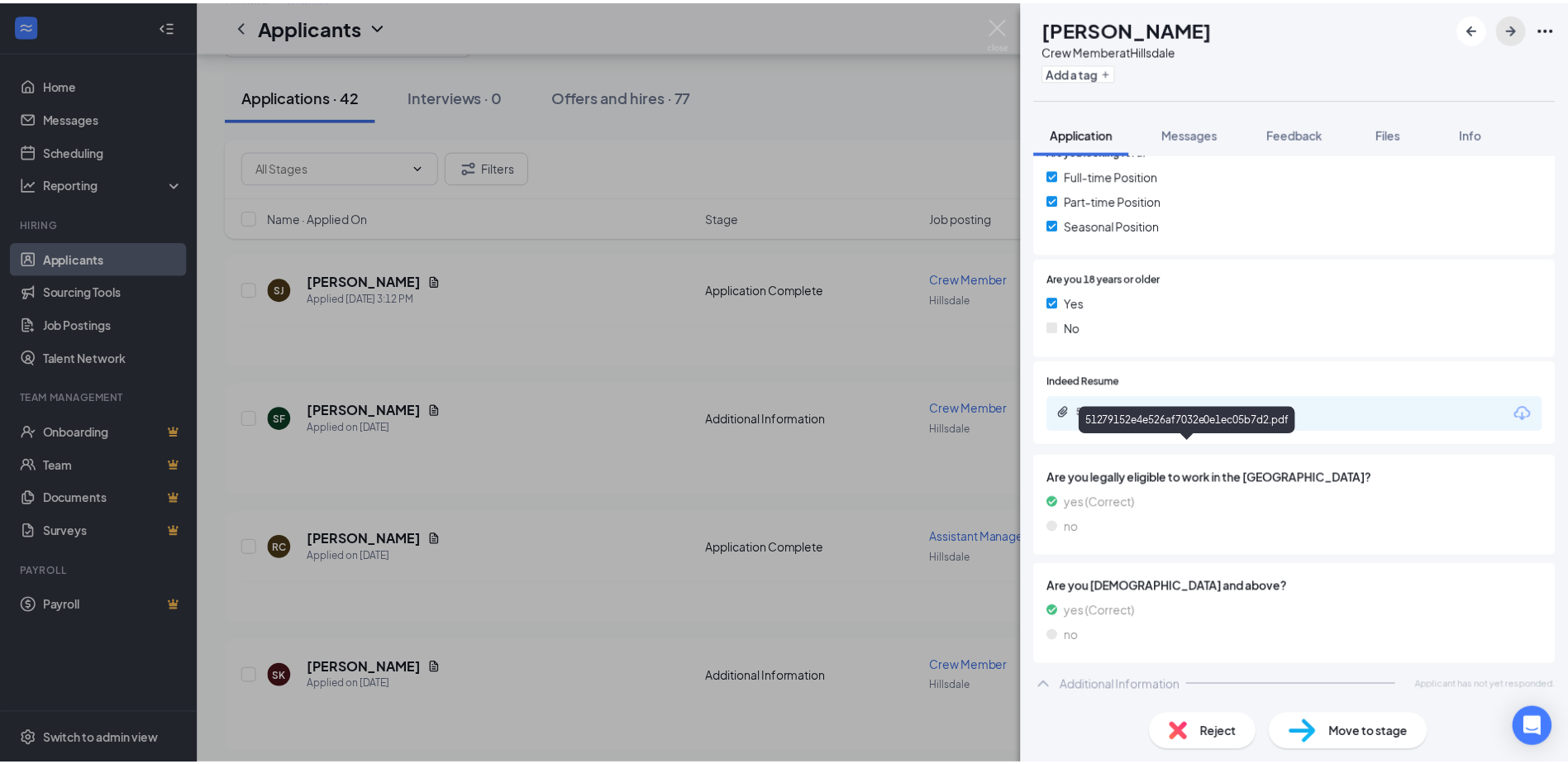
scroll to position [369, 0]
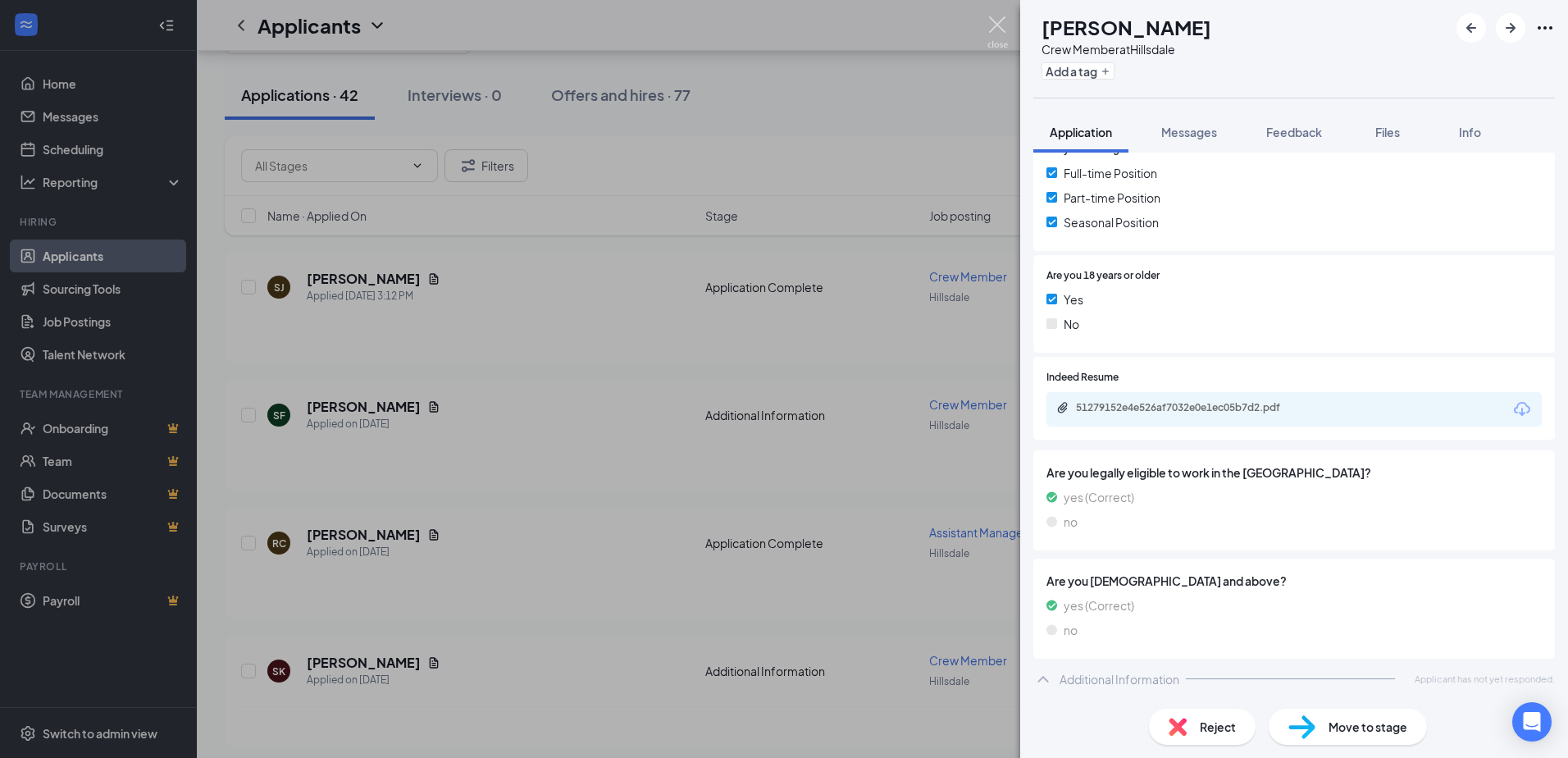
click at [995, 32] on img at bounding box center [997, 32] width 20 height 32
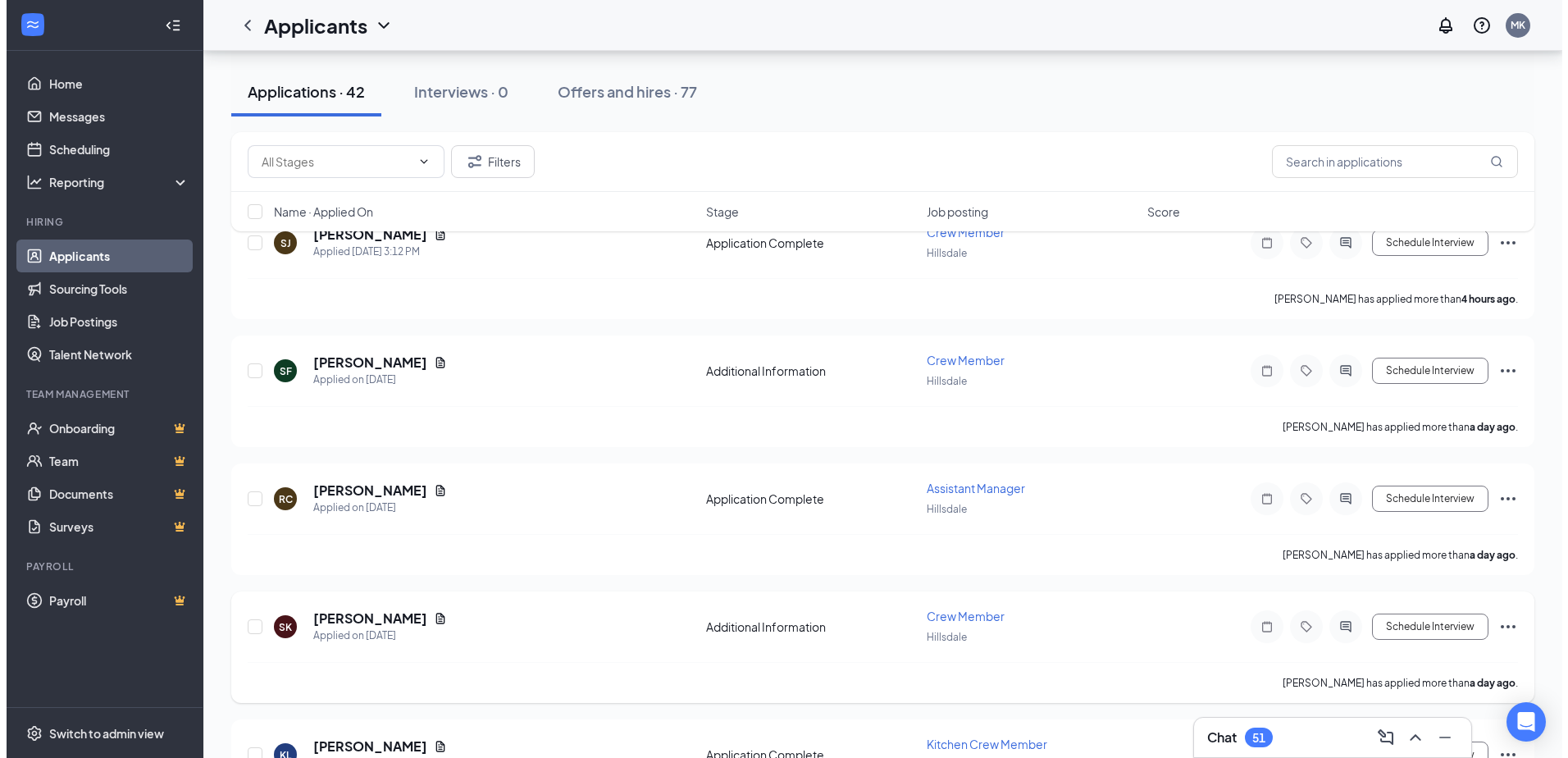
scroll to position [164, 0]
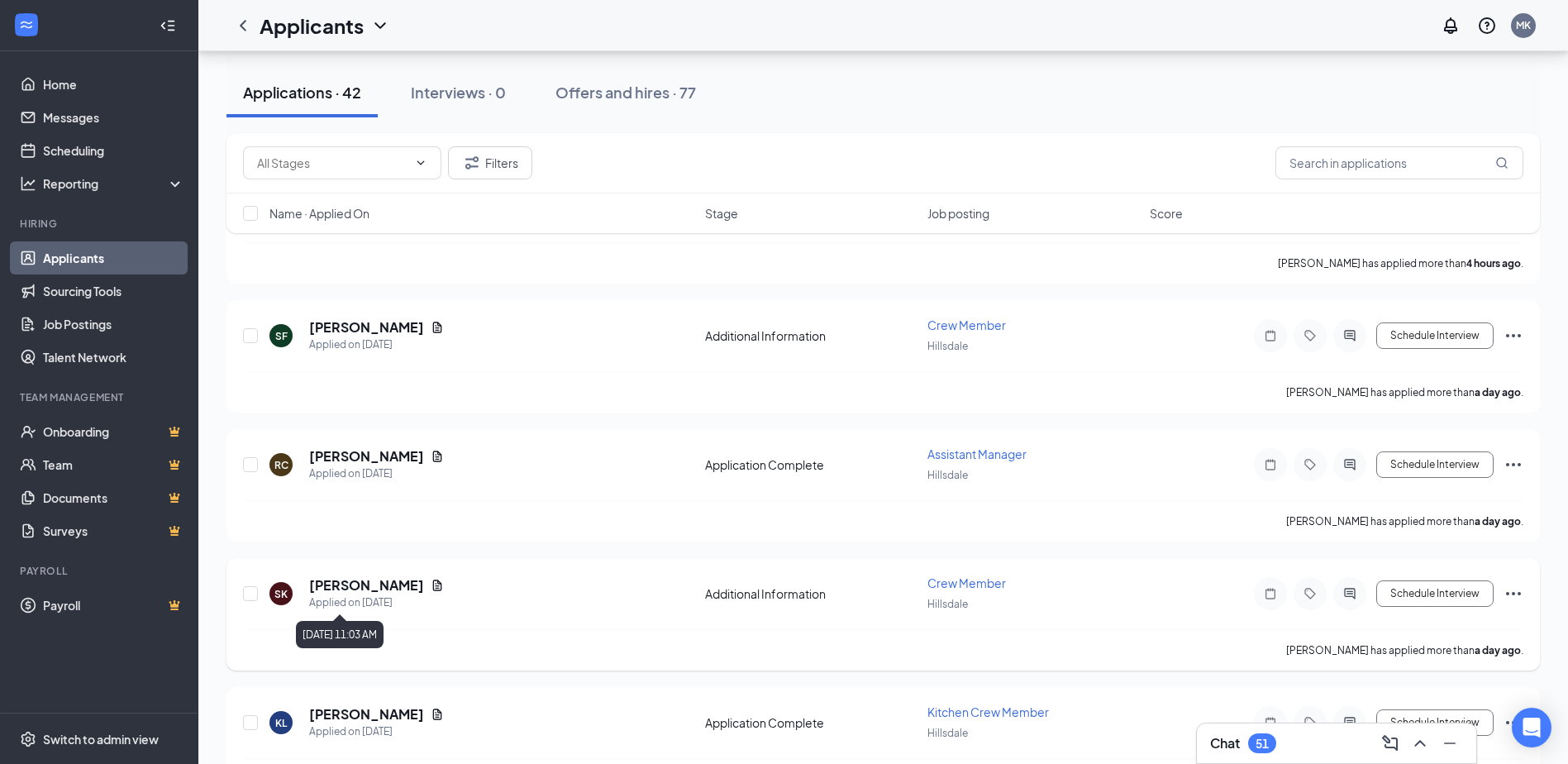
click at [386, 600] on div "Applied on [DATE]" at bounding box center [376, 602] width 135 height 17
click at [334, 579] on h5 "[PERSON_NAME]" at bounding box center [366, 585] width 115 height 19
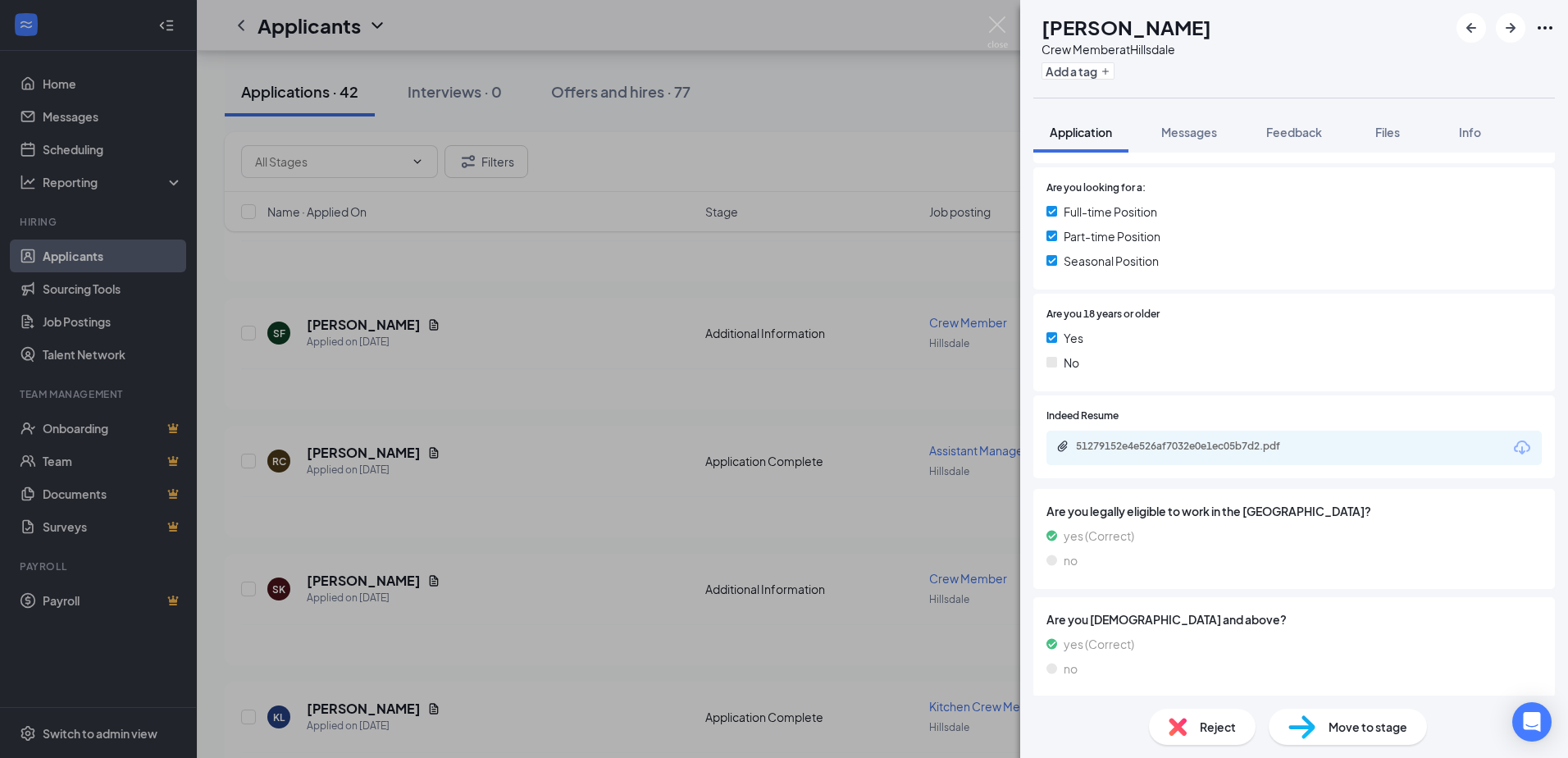
scroll to position [366, 0]
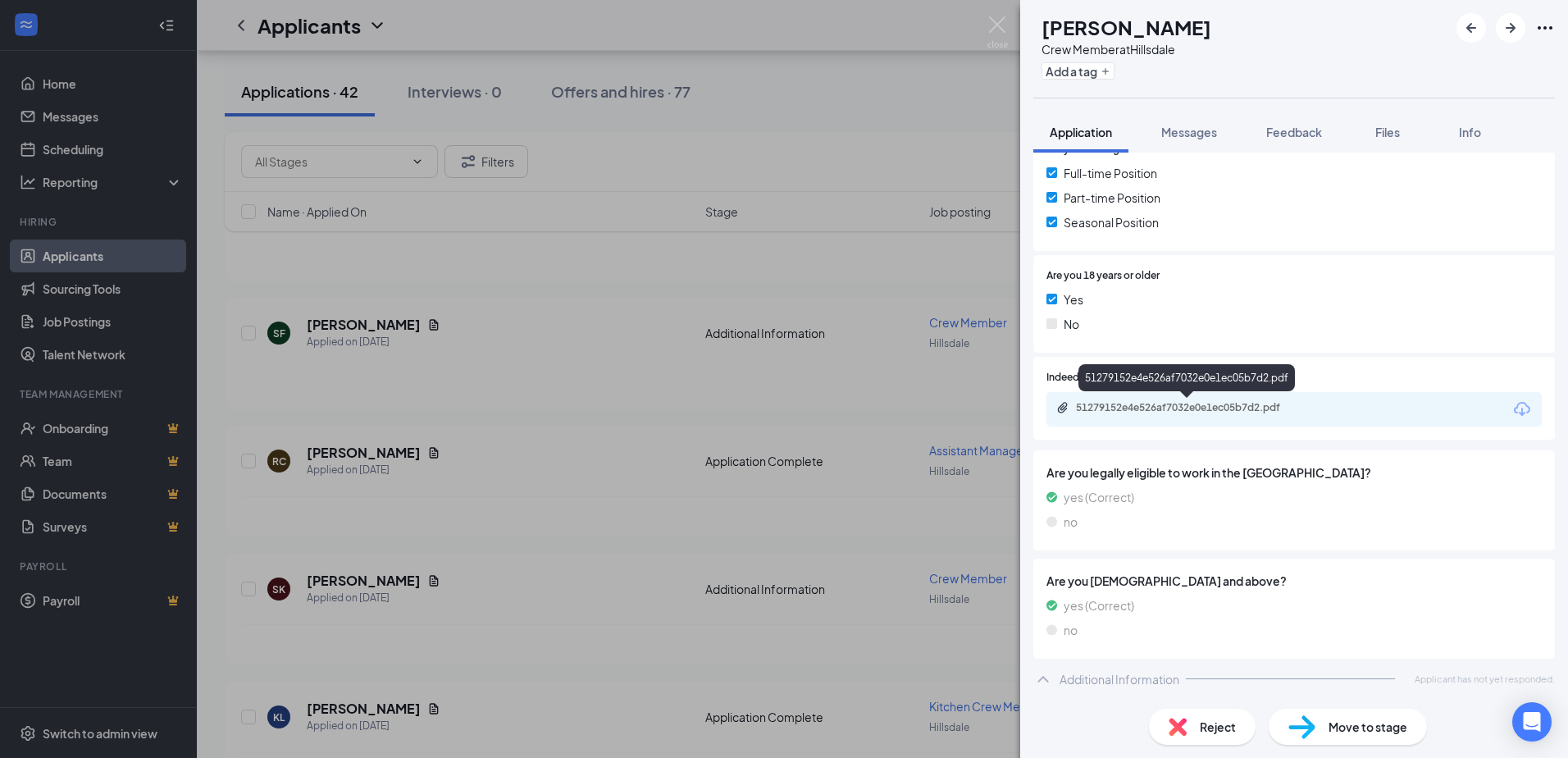
click at [1205, 411] on div "51279152e4e526af7032e0e1ec05b7d2.pdf" at bounding box center [1191, 407] width 230 height 13
click at [998, 26] on img at bounding box center [997, 32] width 20 height 32
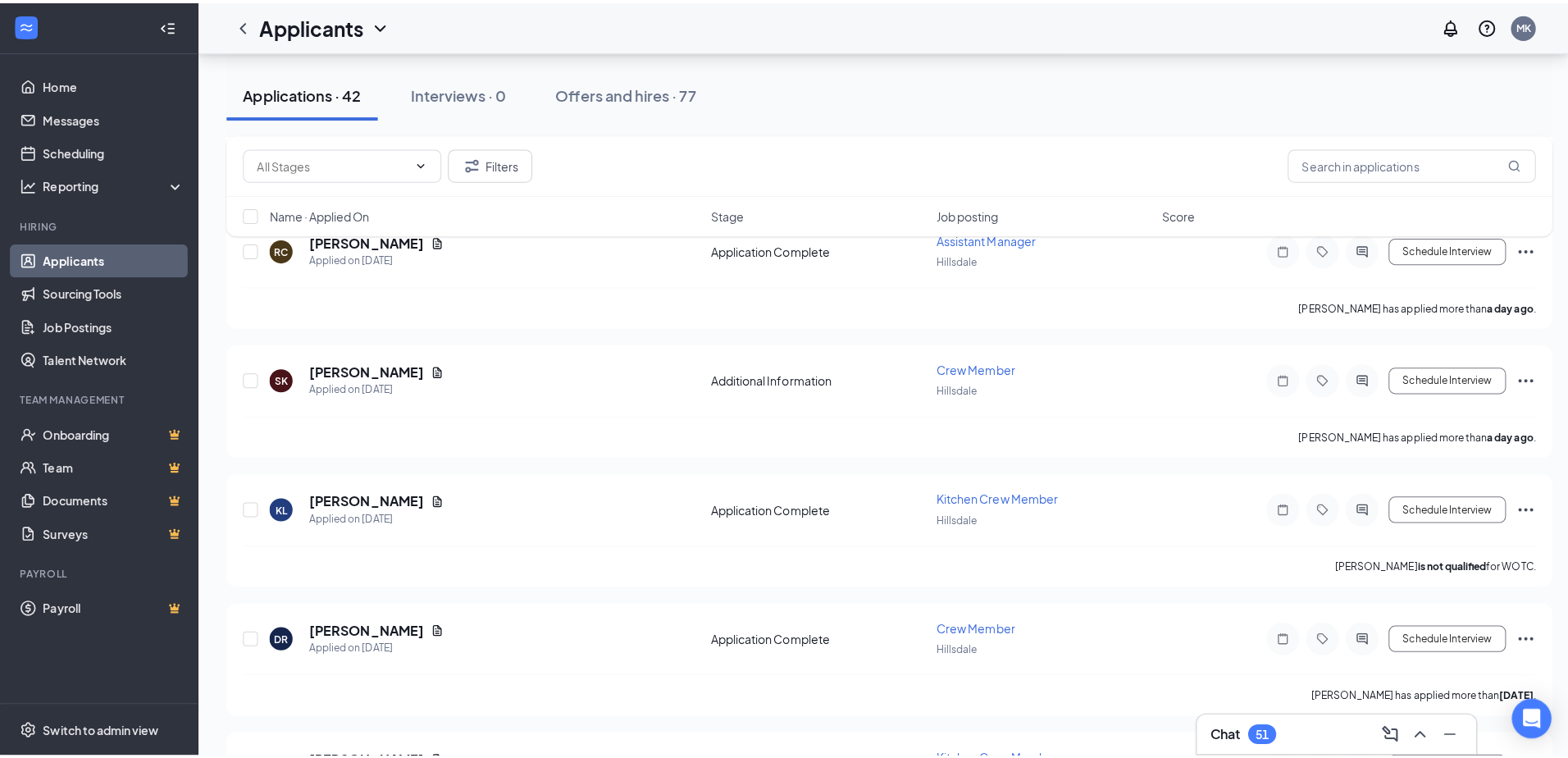
scroll to position [492, 0]
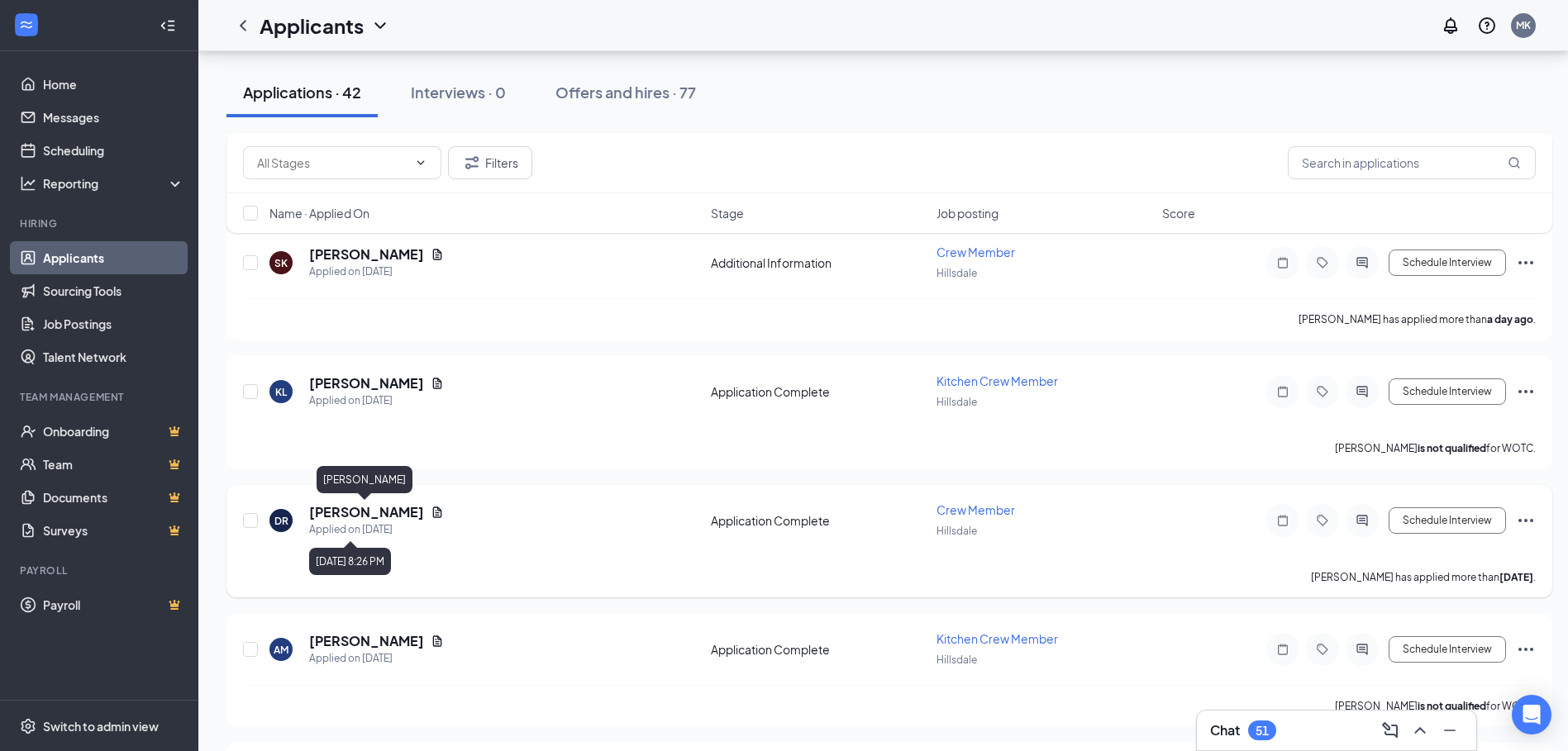
click at [373, 515] on h5 "[PERSON_NAME]" at bounding box center [366, 512] width 115 height 19
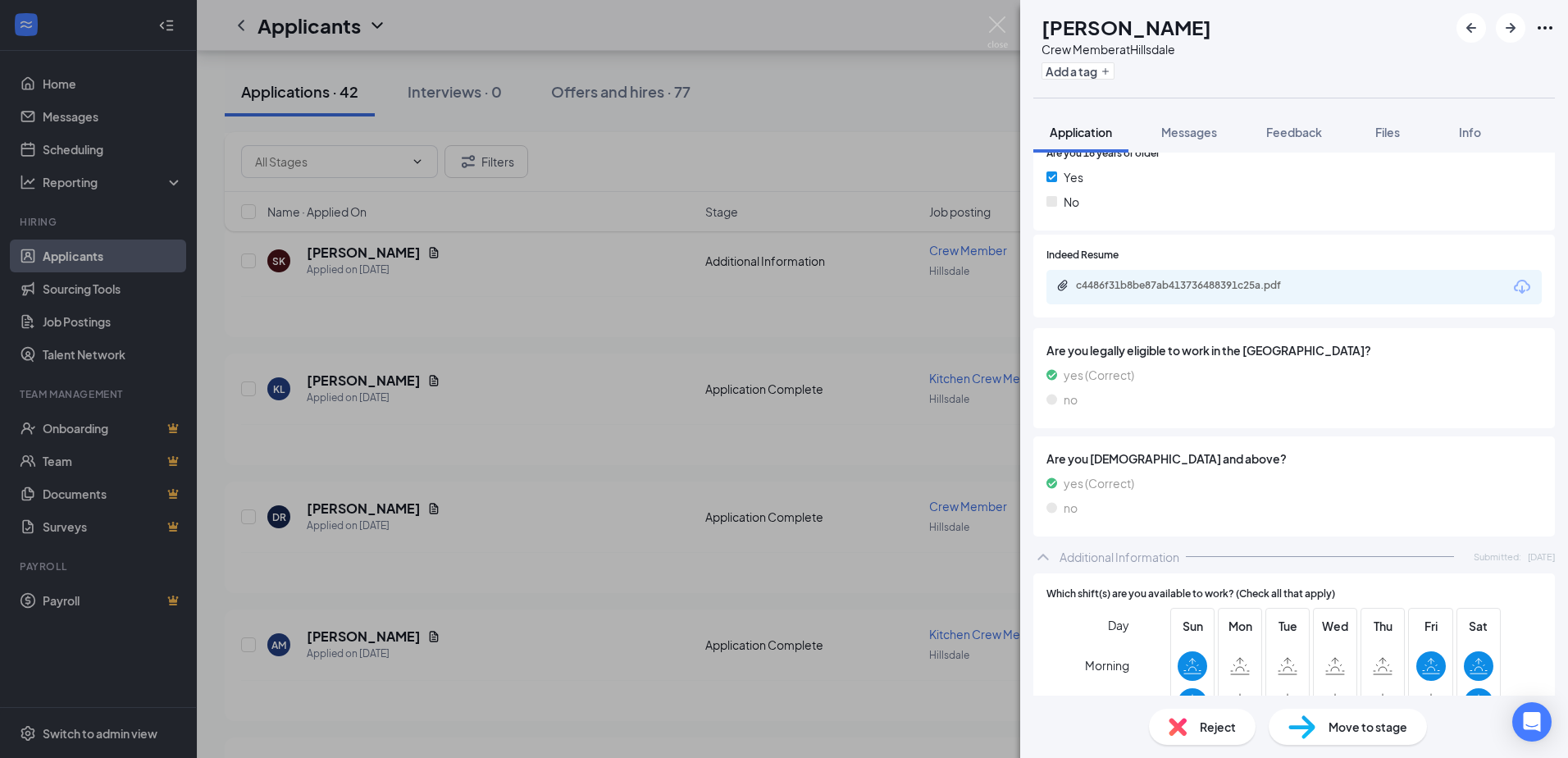
scroll to position [574, 0]
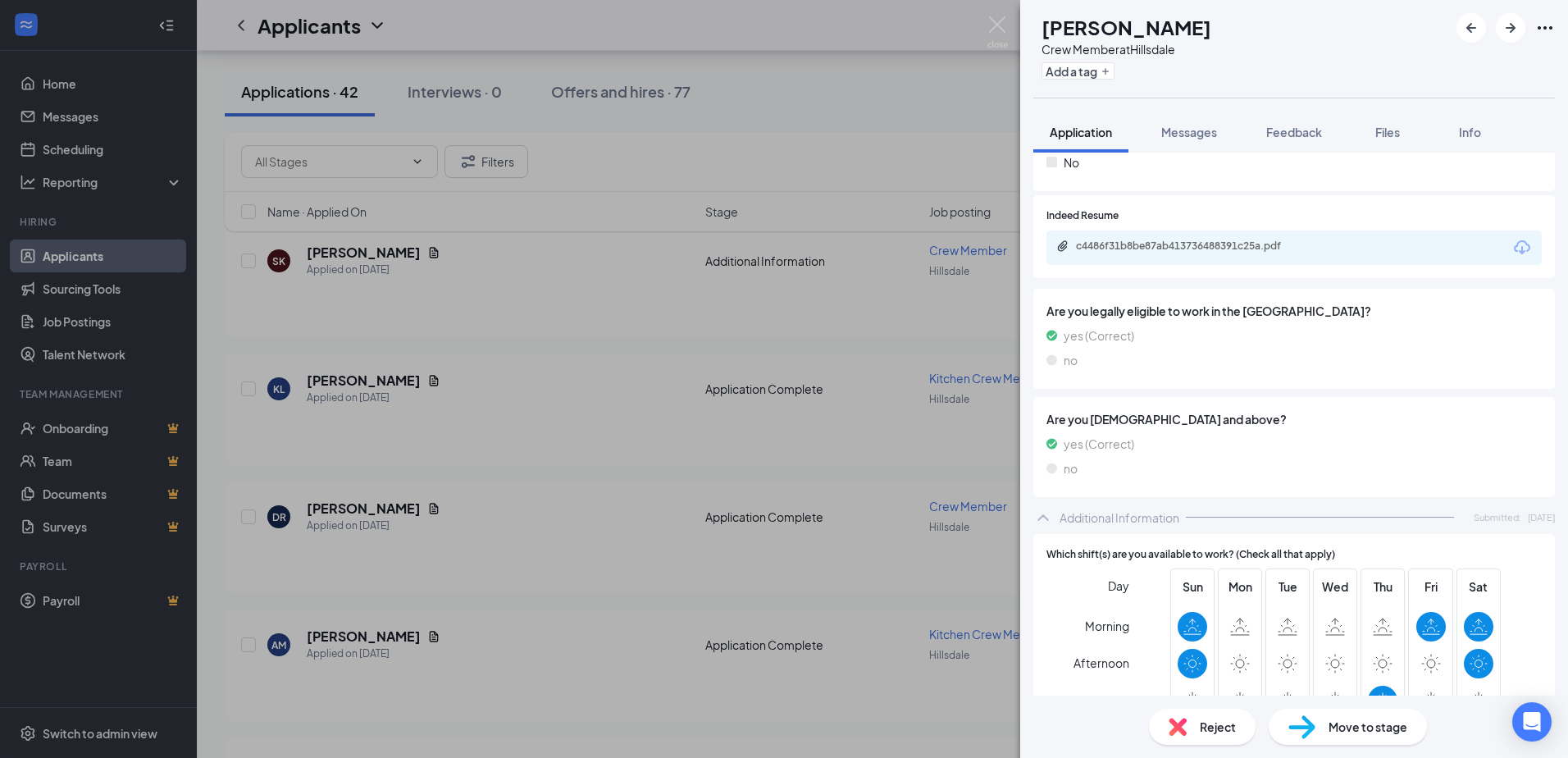
click at [1198, 722] on div "Reject" at bounding box center [1202, 726] width 106 height 36
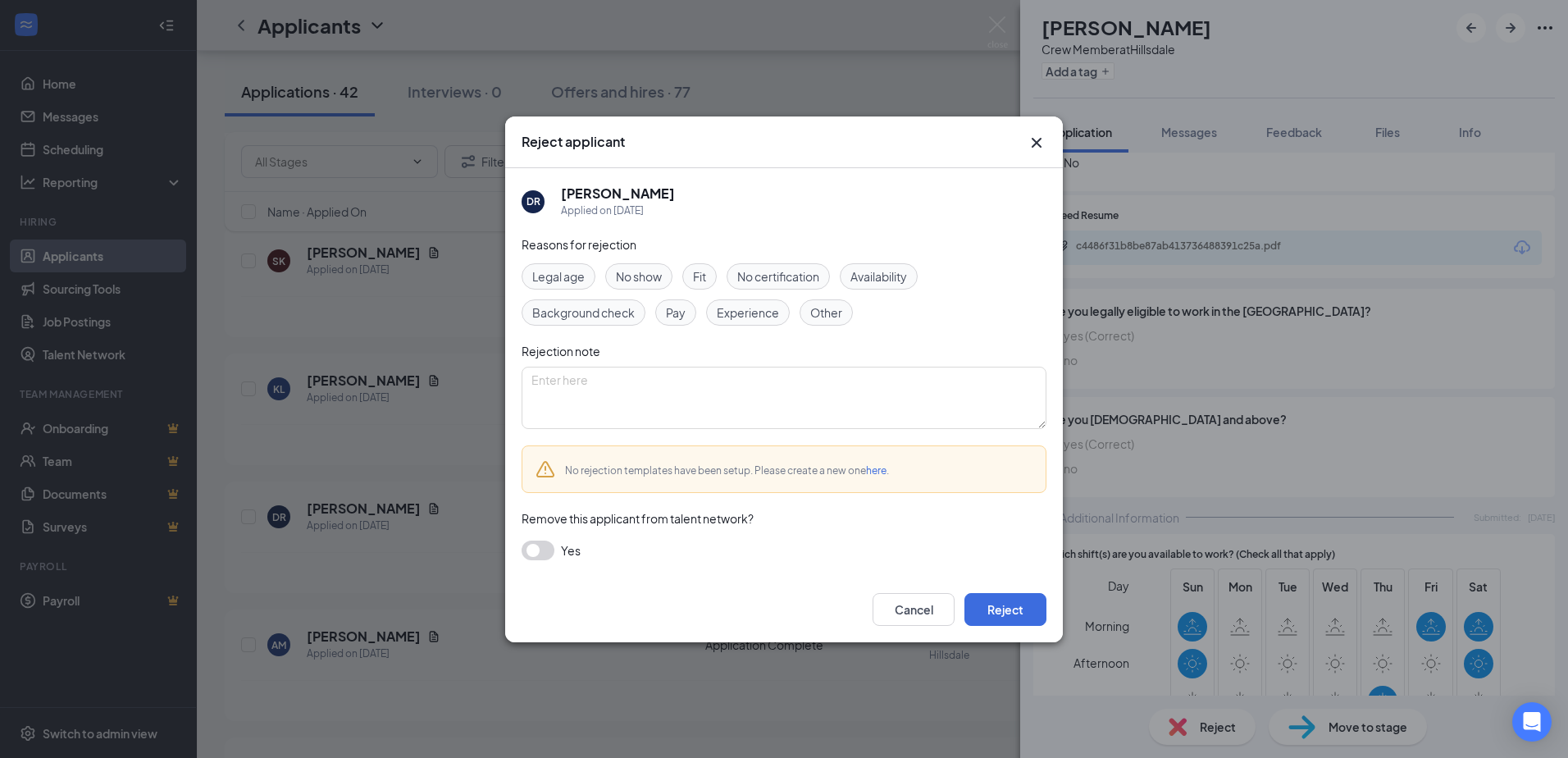
click at [890, 269] on span "Availability" at bounding box center [879, 276] width 57 height 19
click at [984, 606] on button "Reject" at bounding box center [1006, 610] width 82 height 33
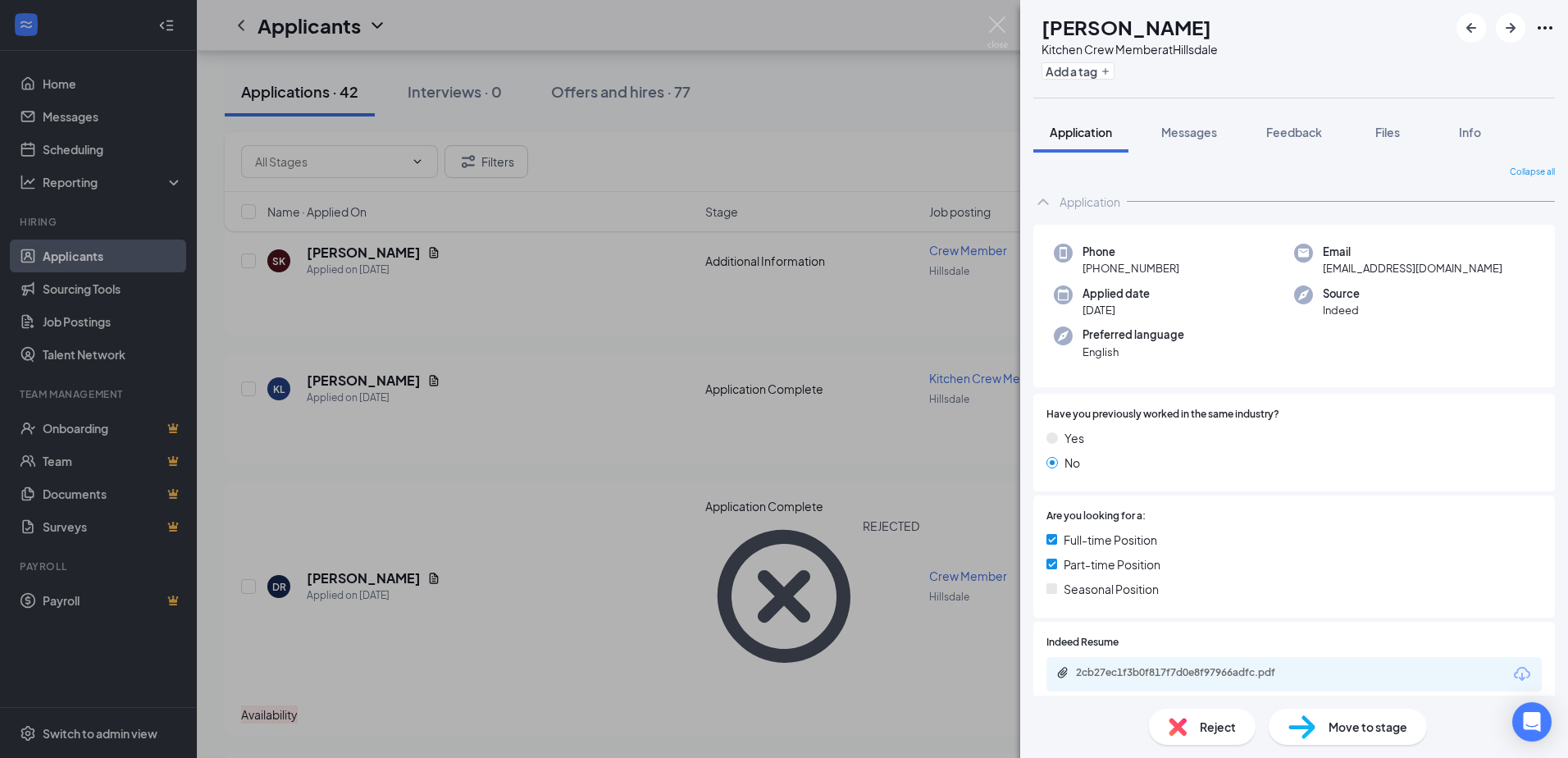
click at [957, 381] on div "AM [PERSON_NAME] Kitchen Crew Member at [GEOGRAPHIC_DATA] Add a tag Application…" at bounding box center [784, 379] width 1568 height 758
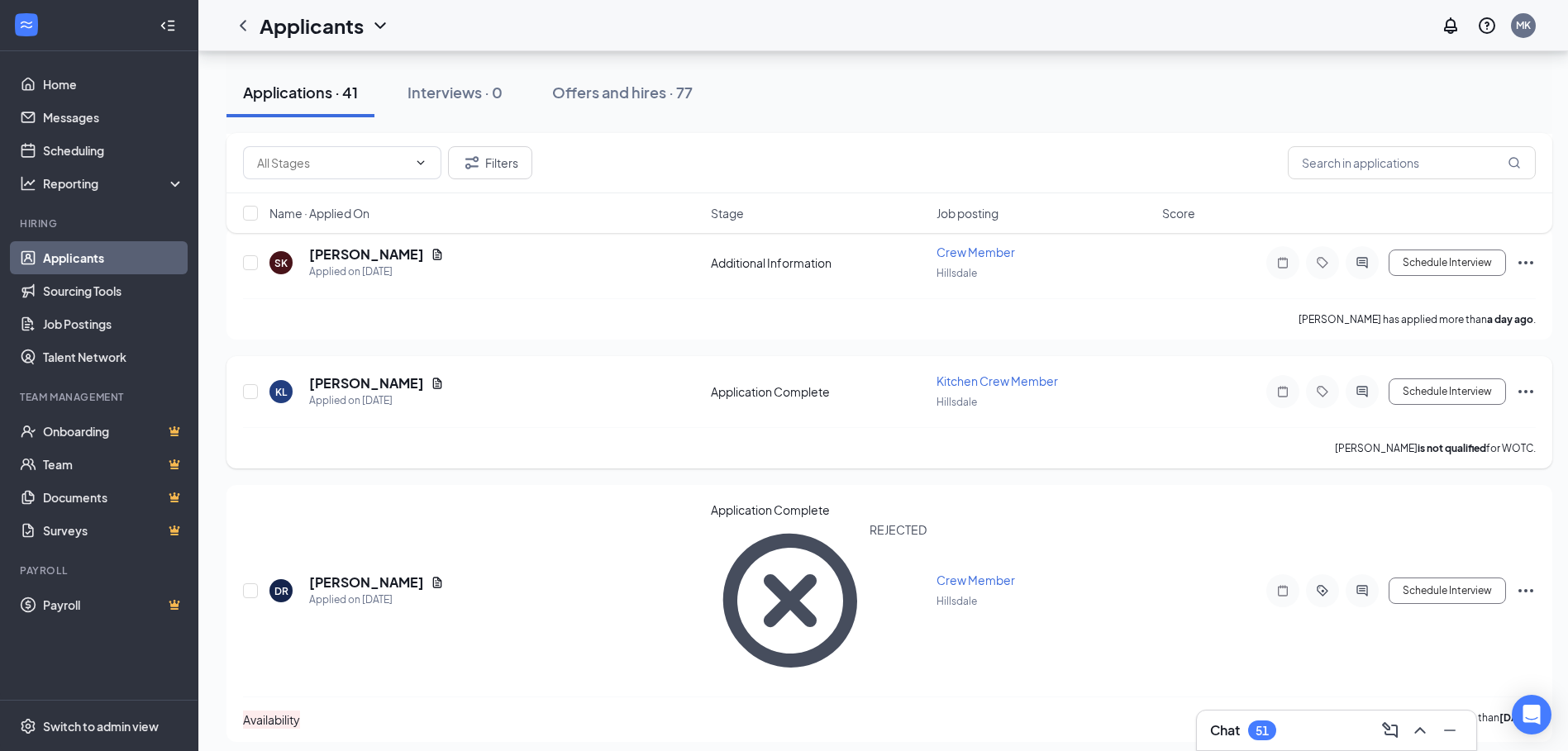
click at [1019, 386] on span "Kitchen Crew Member" at bounding box center [998, 380] width 122 height 15
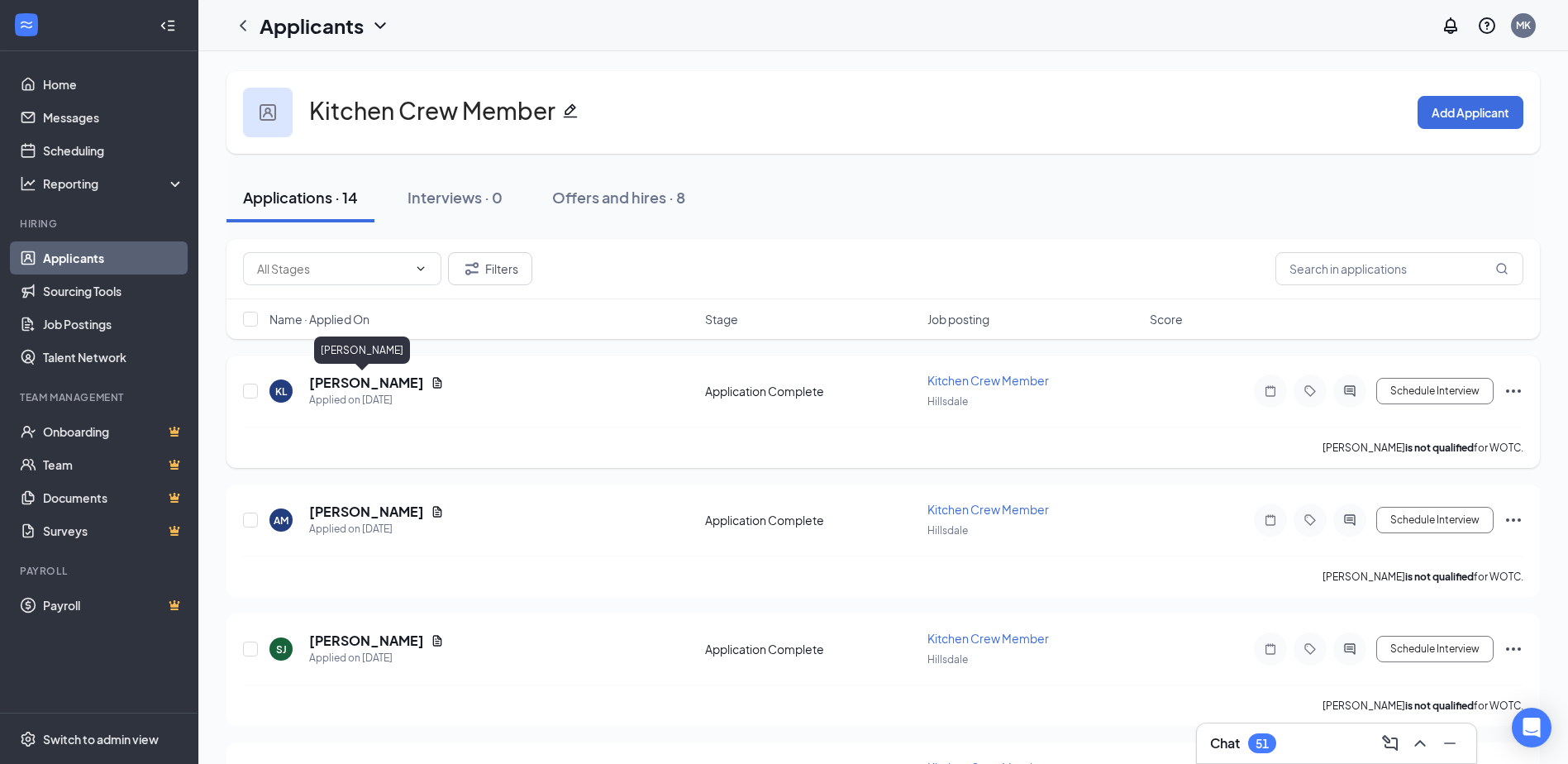
click at [363, 376] on h5 "[PERSON_NAME]" at bounding box center [366, 382] width 115 height 19
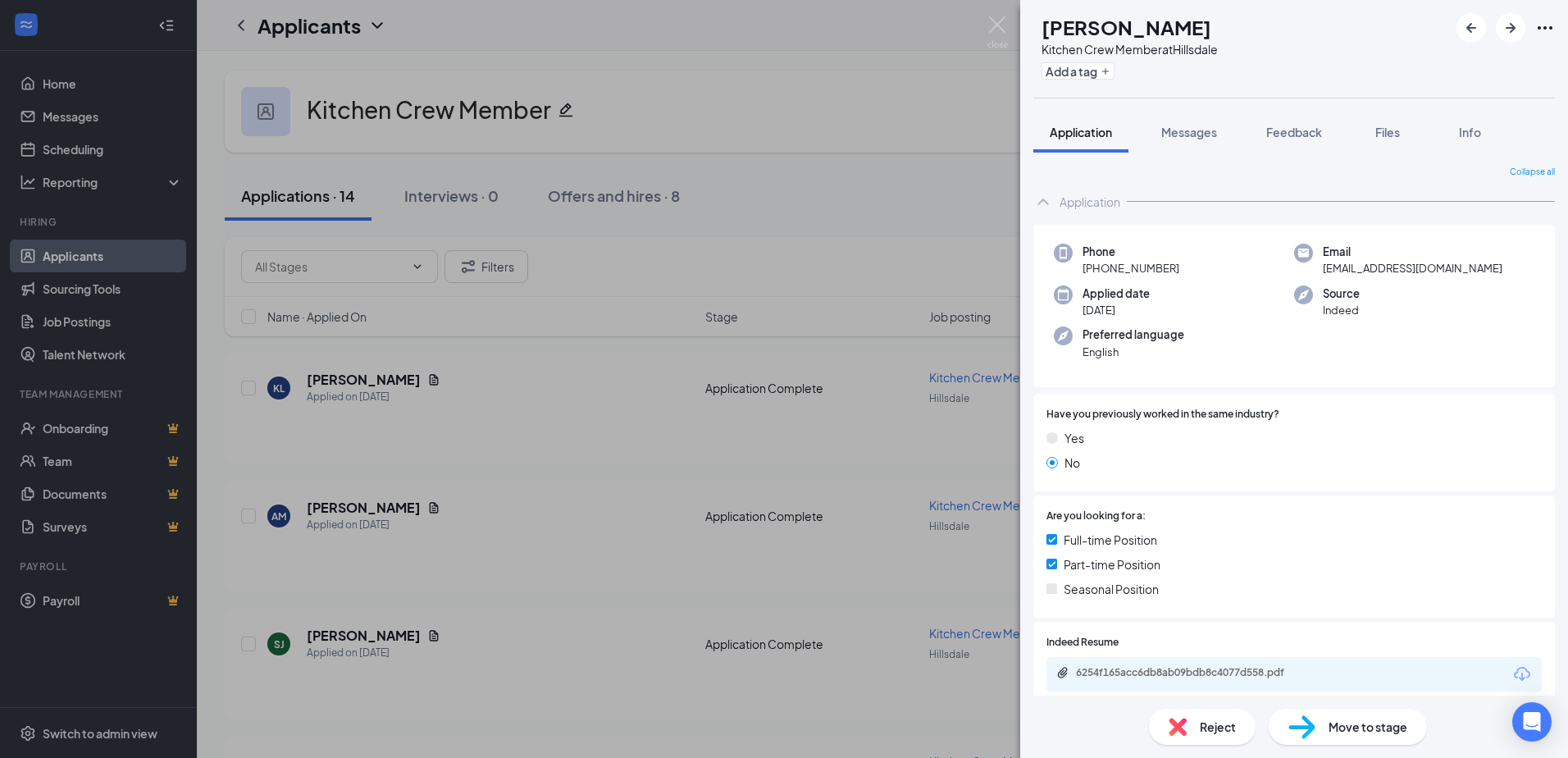
click at [1215, 726] on span "Reject" at bounding box center [1217, 726] width 36 height 19
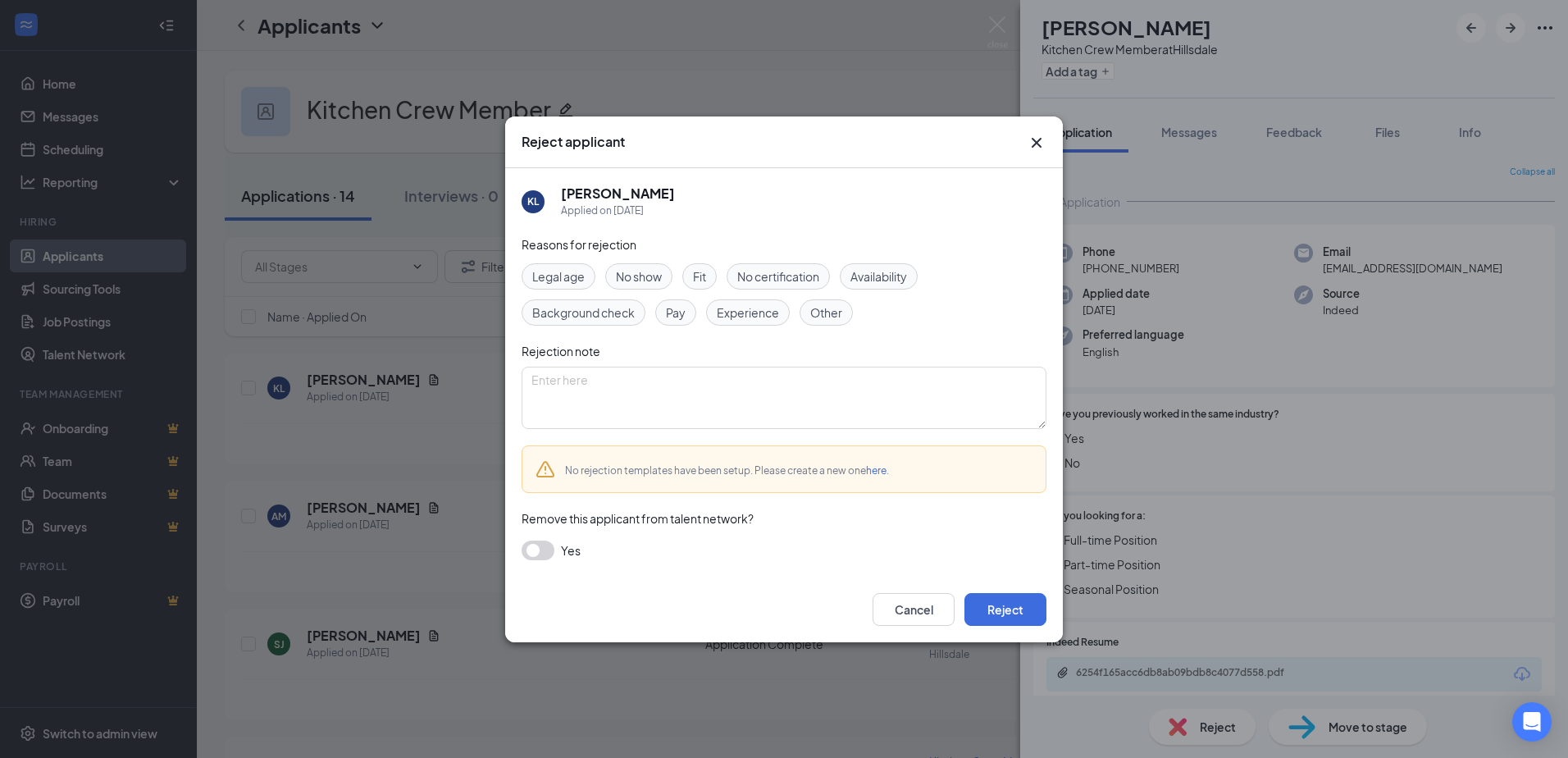
click at [643, 283] on span "No show" at bounding box center [638, 276] width 46 height 19
click at [1013, 611] on button "Reject" at bounding box center [1006, 610] width 82 height 33
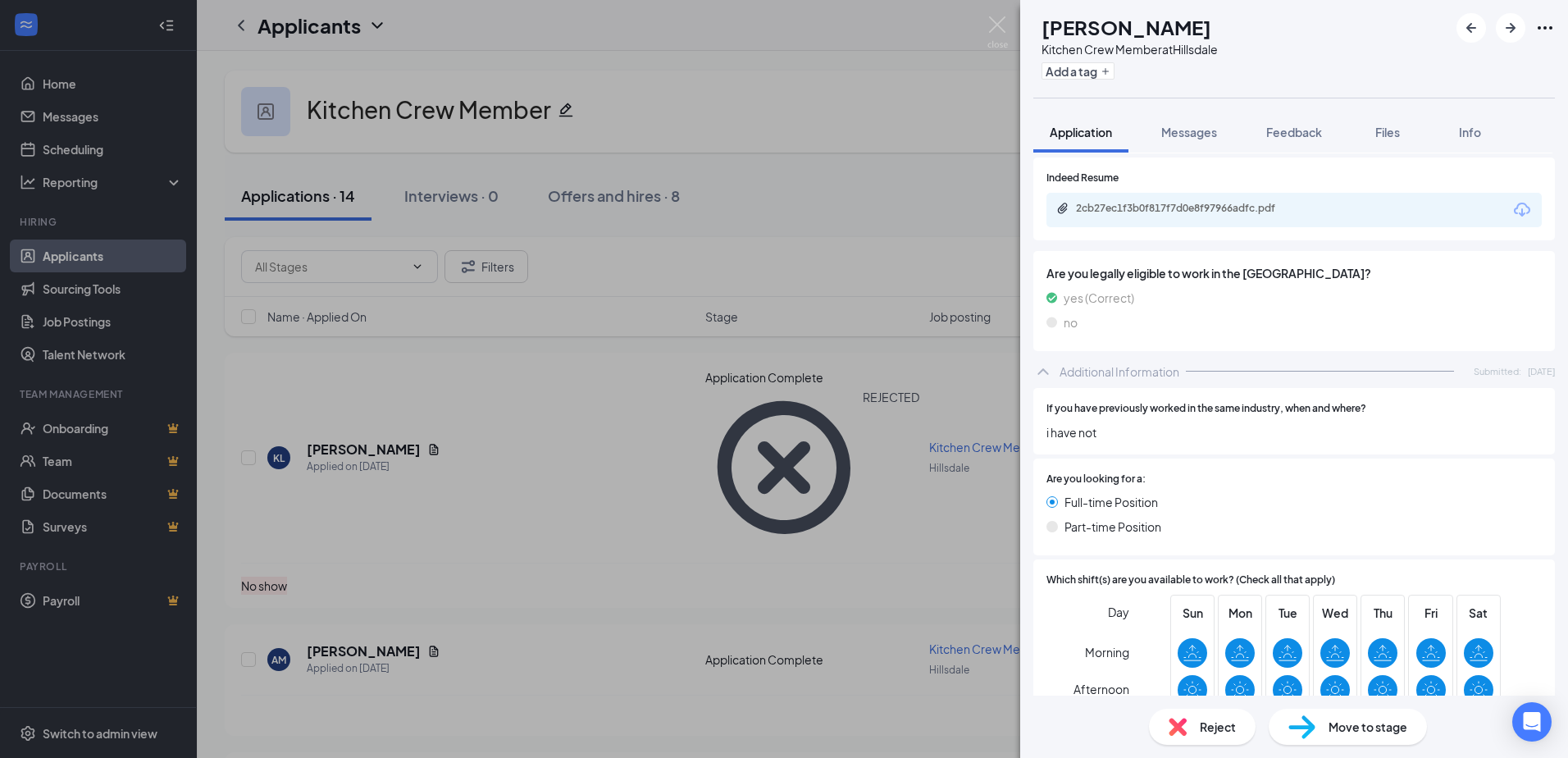
scroll to position [410, 0]
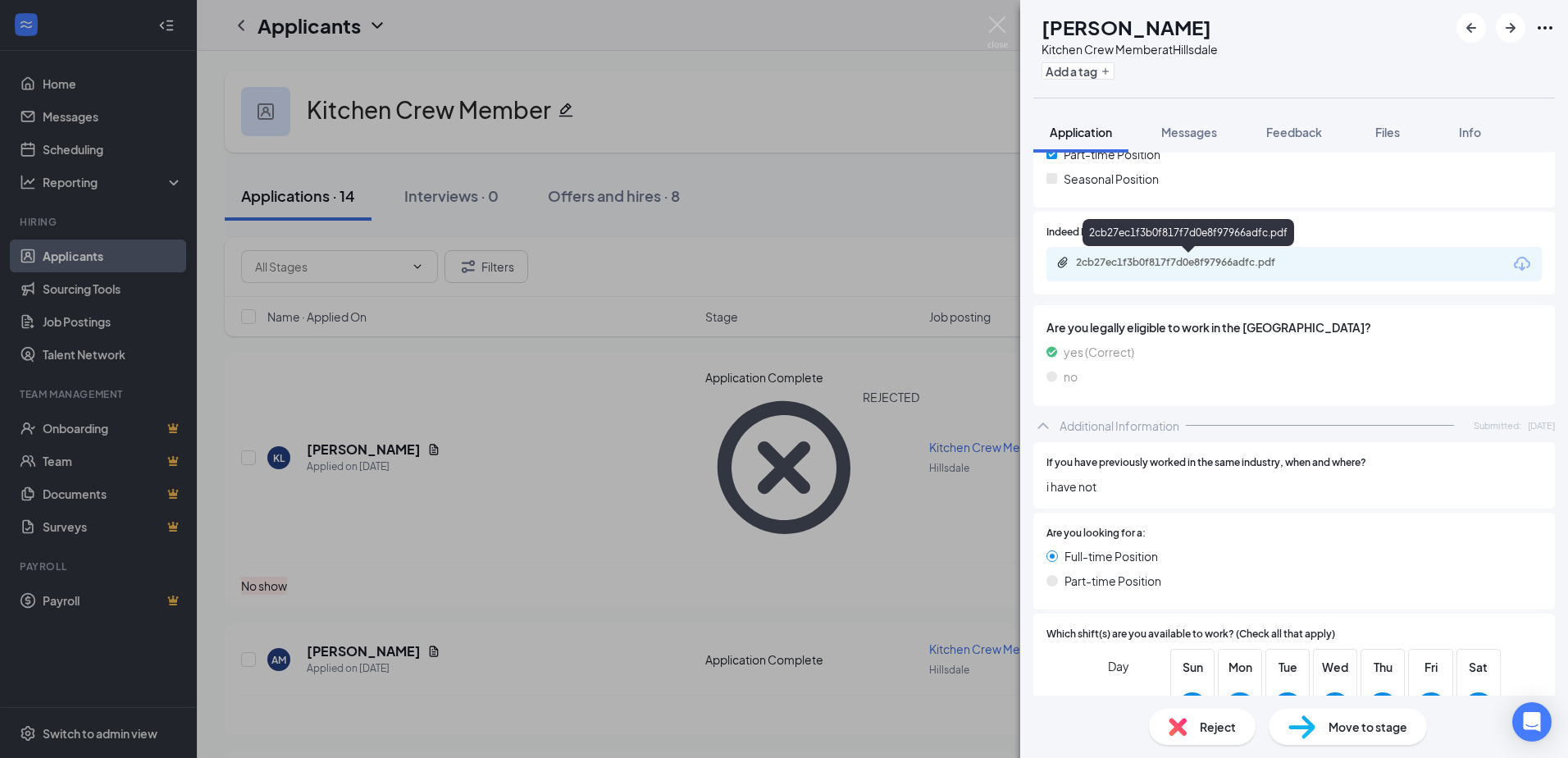
click at [1178, 272] on div "2cb27ec1f3b0f817f7d0e8f97966adfc.pdf" at bounding box center [1189, 264] width 266 height 16
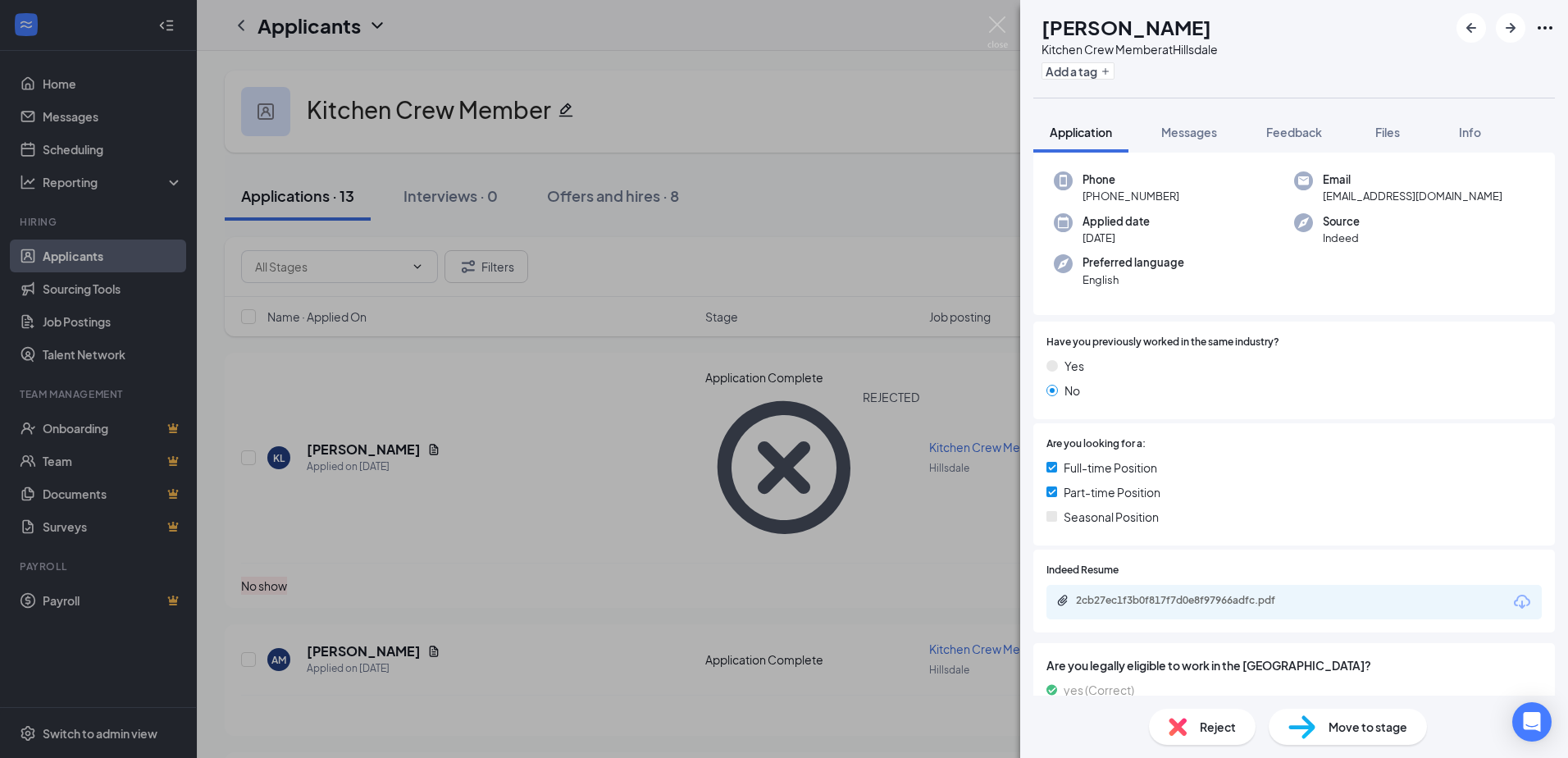
scroll to position [0, 0]
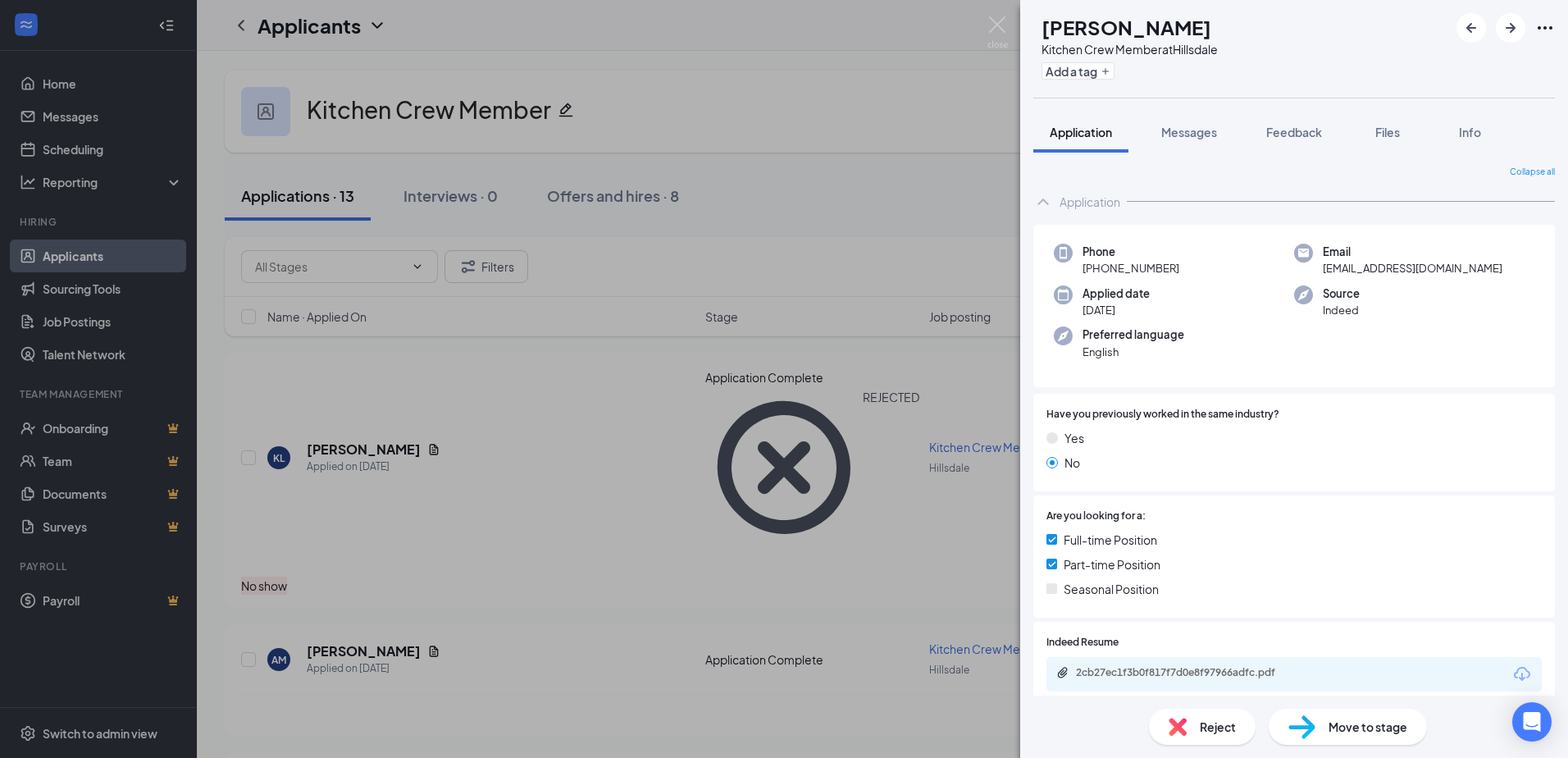
click at [762, 95] on div "AM [PERSON_NAME] Kitchen Crew Member at [GEOGRAPHIC_DATA] Add a tag Application…" at bounding box center [784, 379] width 1568 height 758
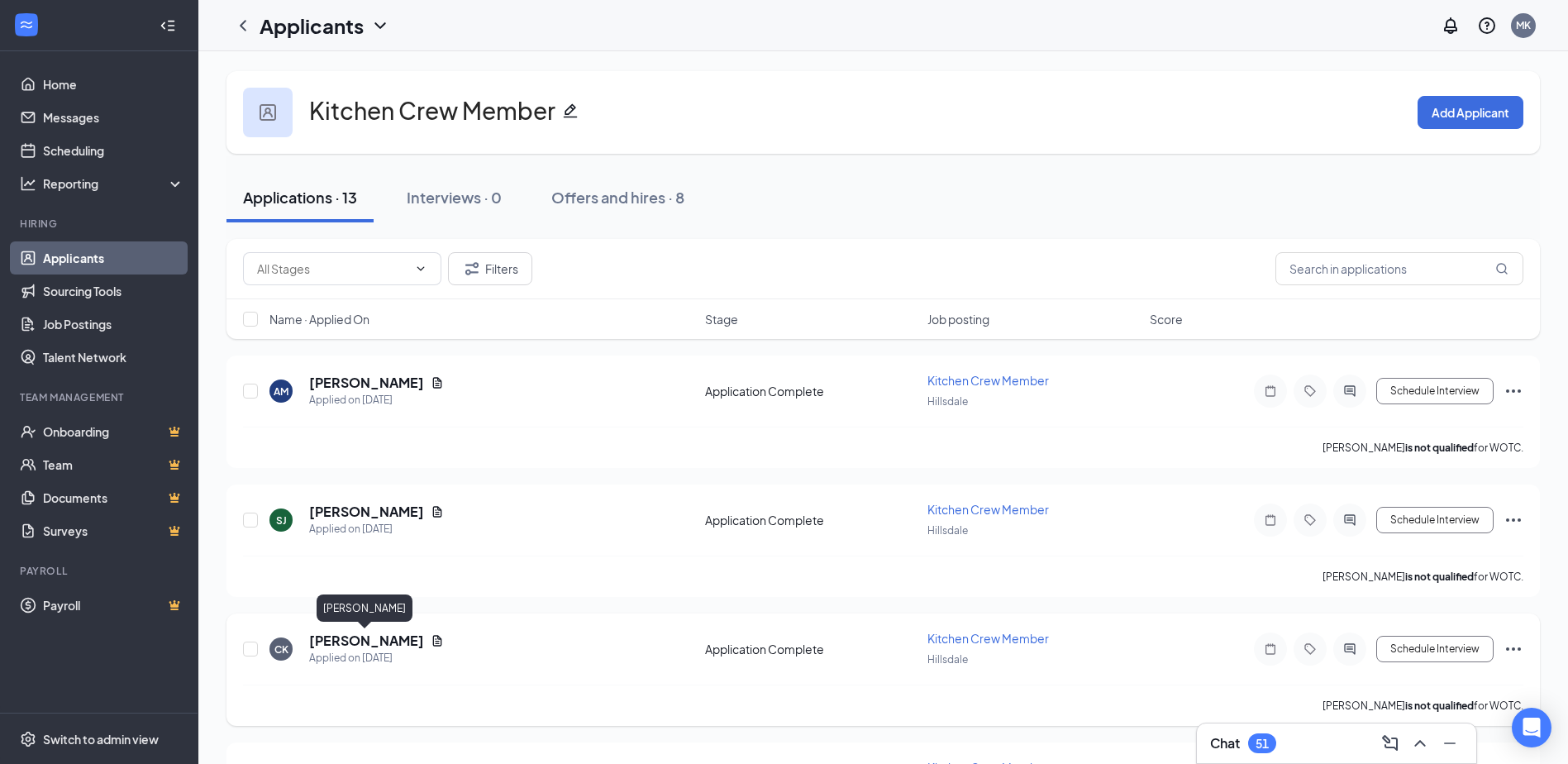
click at [369, 639] on h5 "[PERSON_NAME]" at bounding box center [366, 640] width 115 height 19
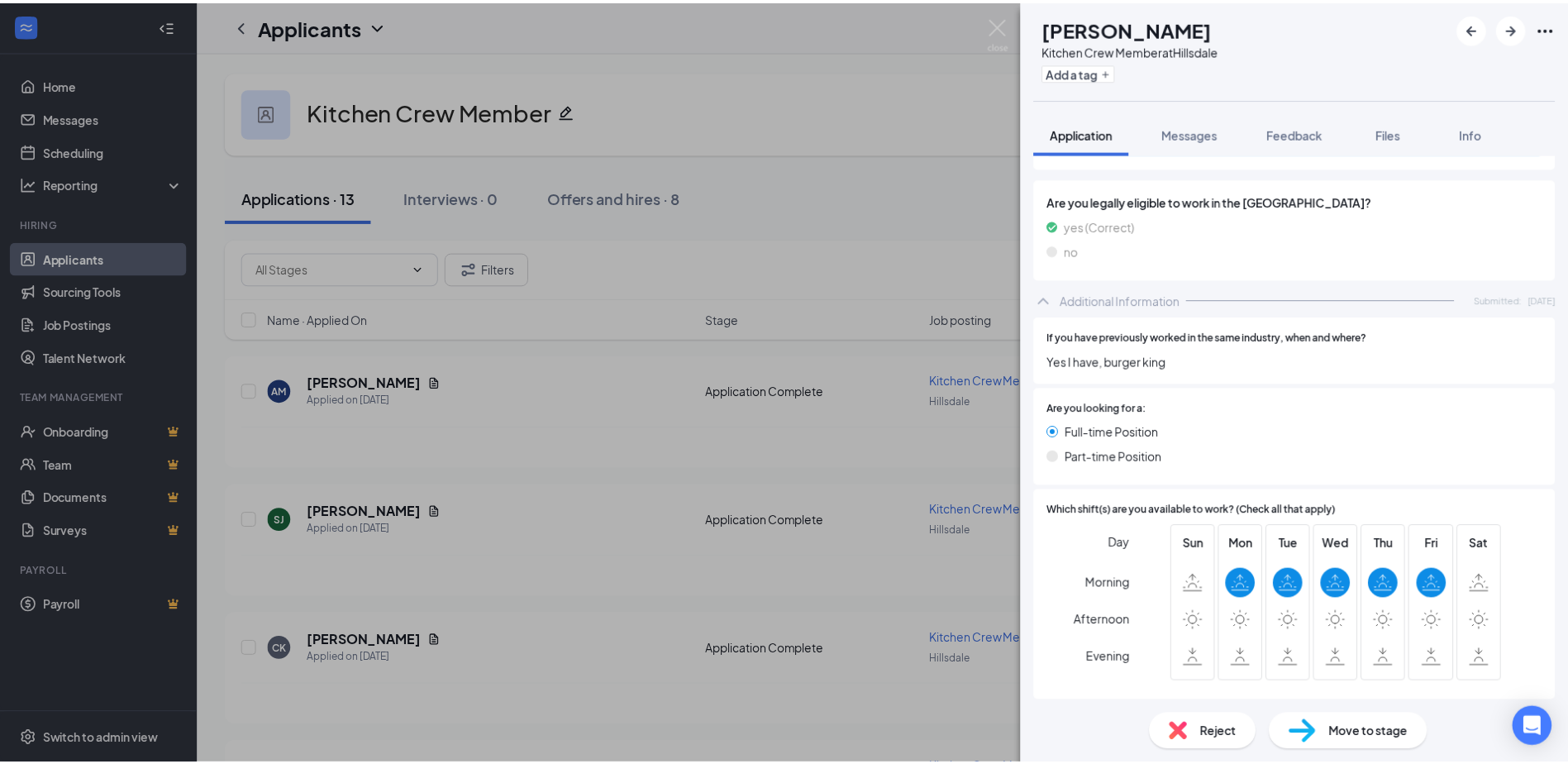
scroll to position [413, 0]
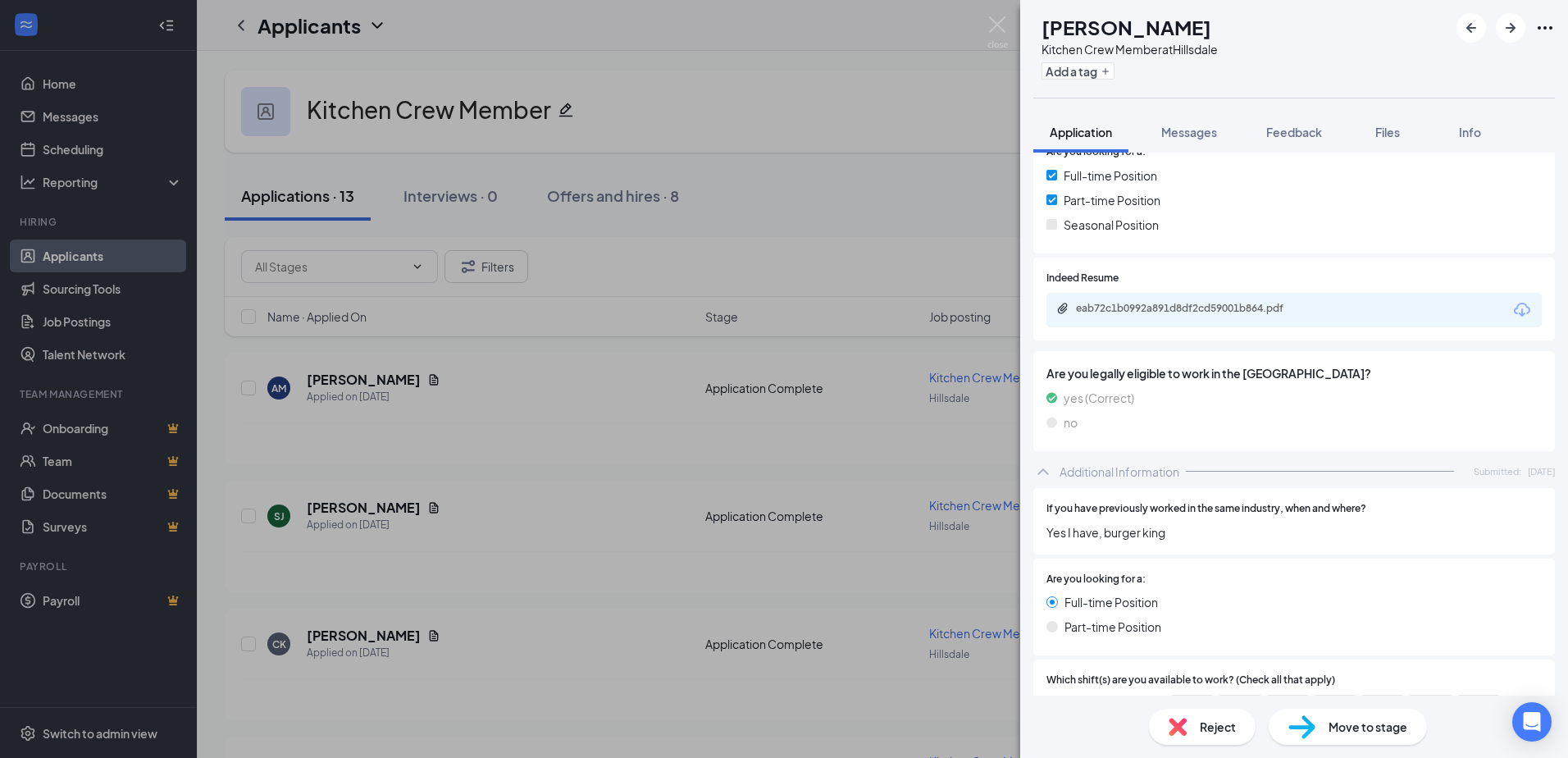
click at [1179, 318] on div "eab72c1b0992a891d8df2cd59001b864.pdf" at bounding box center [1189, 310] width 266 height 16
click at [987, 23] on div "CK [PERSON_NAME] Kitchen Crew Member at [GEOGRAPHIC_DATA] Add a tag Application…" at bounding box center [784, 379] width 1568 height 758
